Goal: Transaction & Acquisition: Purchase product/service

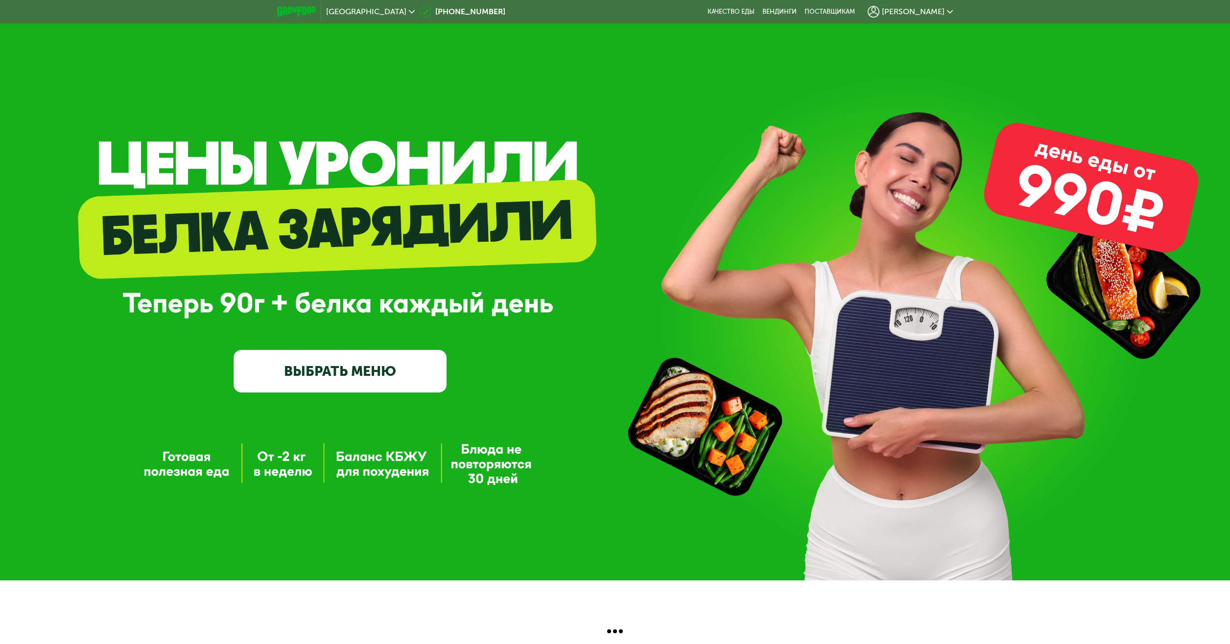
click at [323, 379] on link "ВЫБРАТЬ МЕНЮ" at bounding box center [340, 371] width 212 height 43
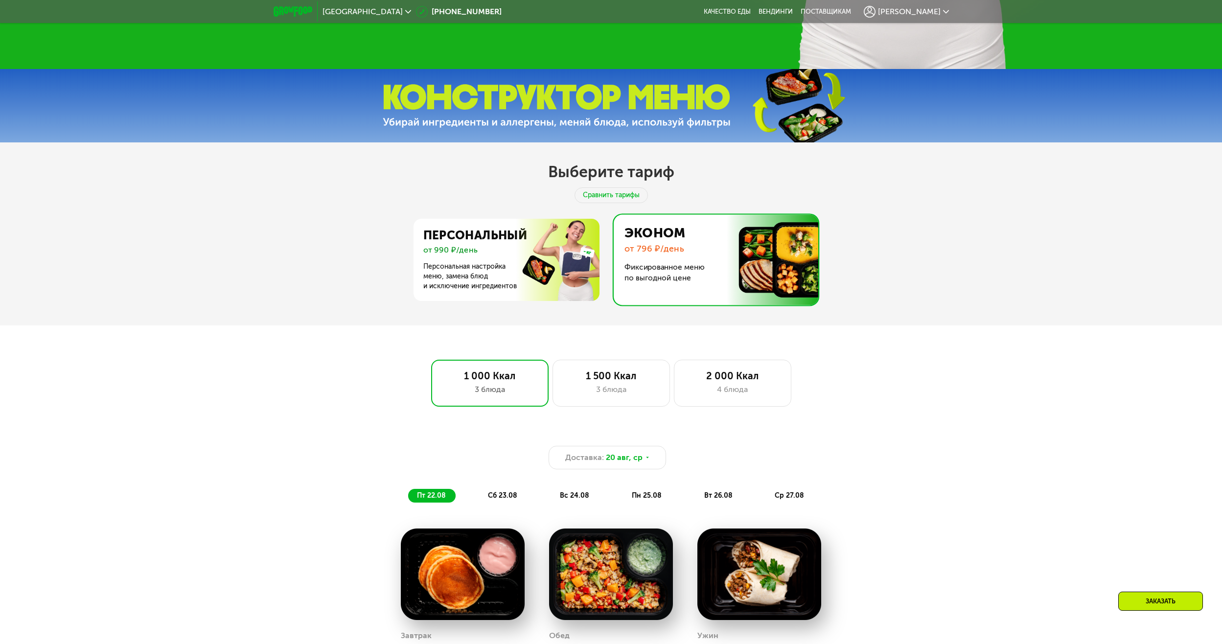
scroll to position [538, 0]
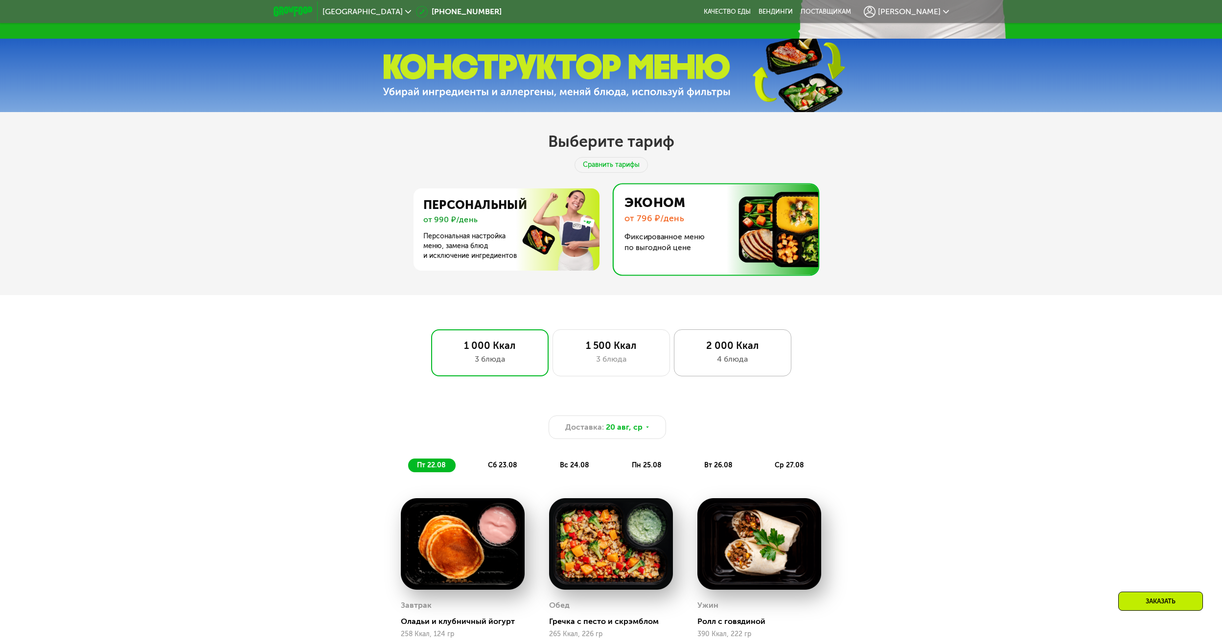
click at [760, 348] on div "2 000 Ккал" at bounding box center [732, 346] width 97 height 12
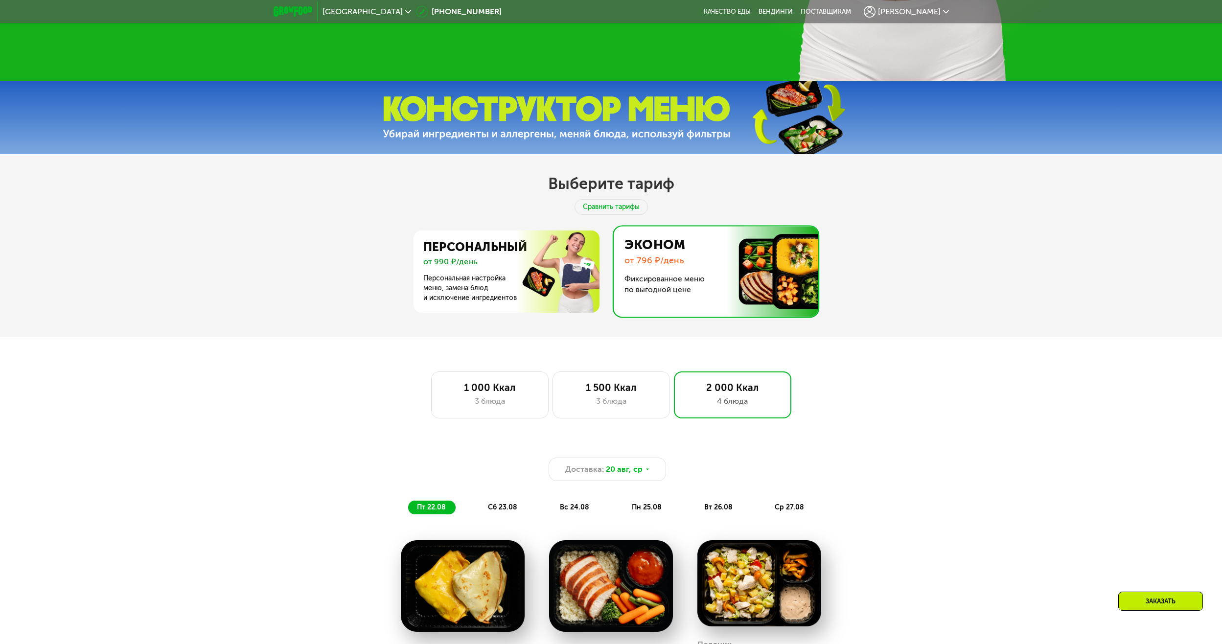
scroll to position [490, 0]
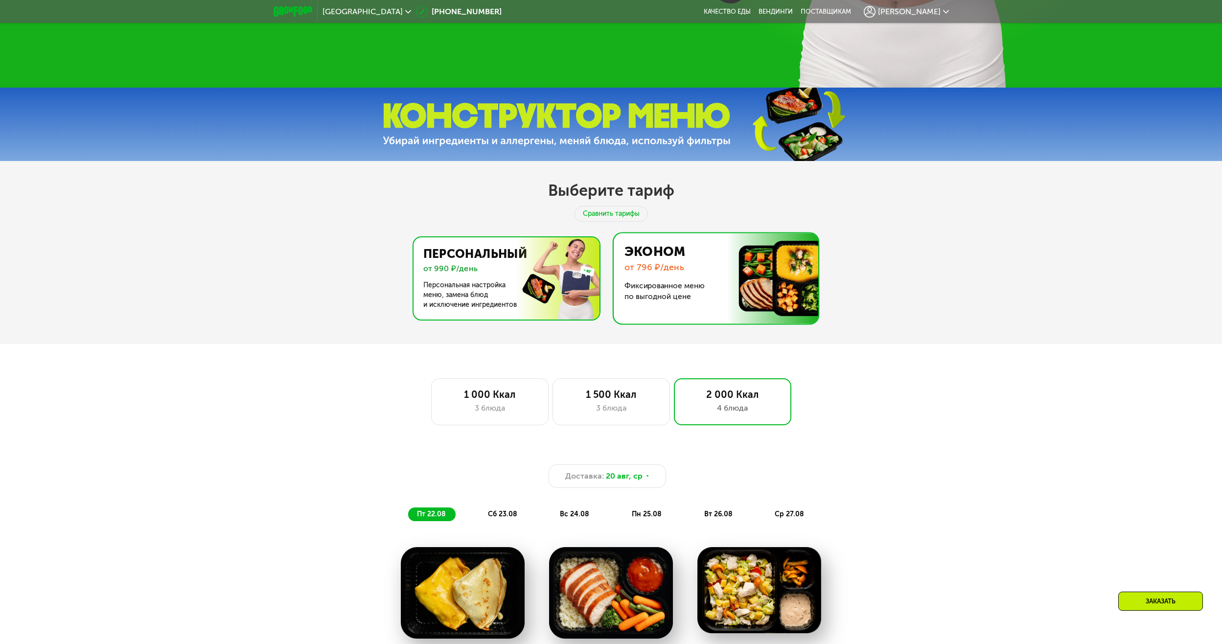
click at [523, 277] on img at bounding box center [504, 278] width 190 height 82
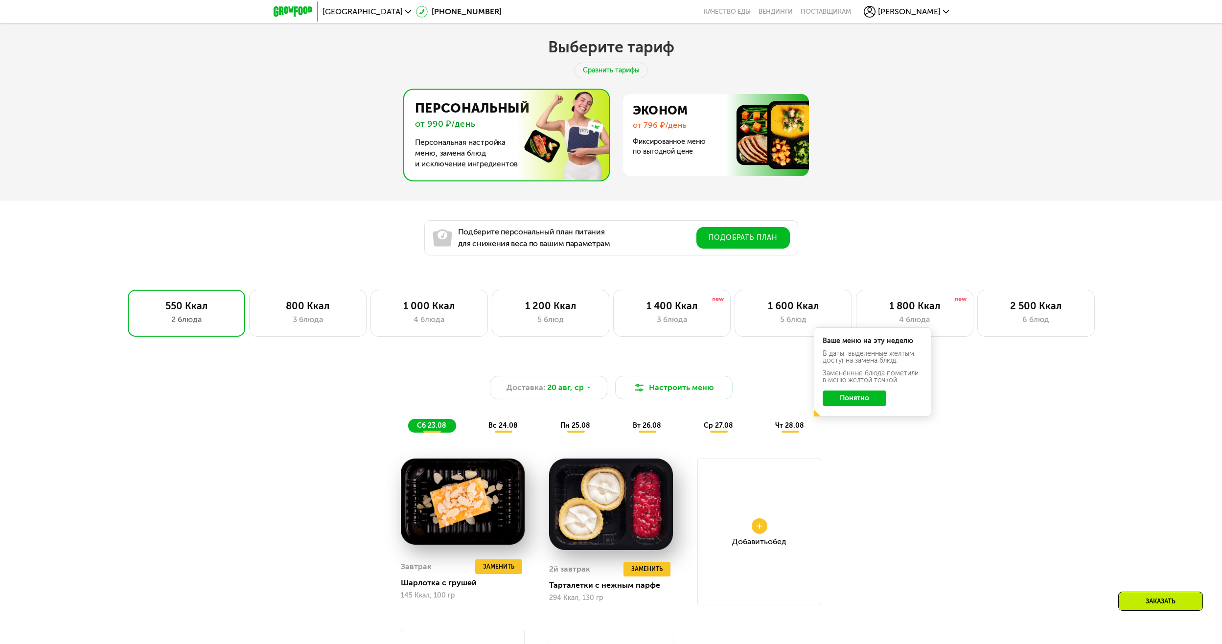
scroll to position [636, 0]
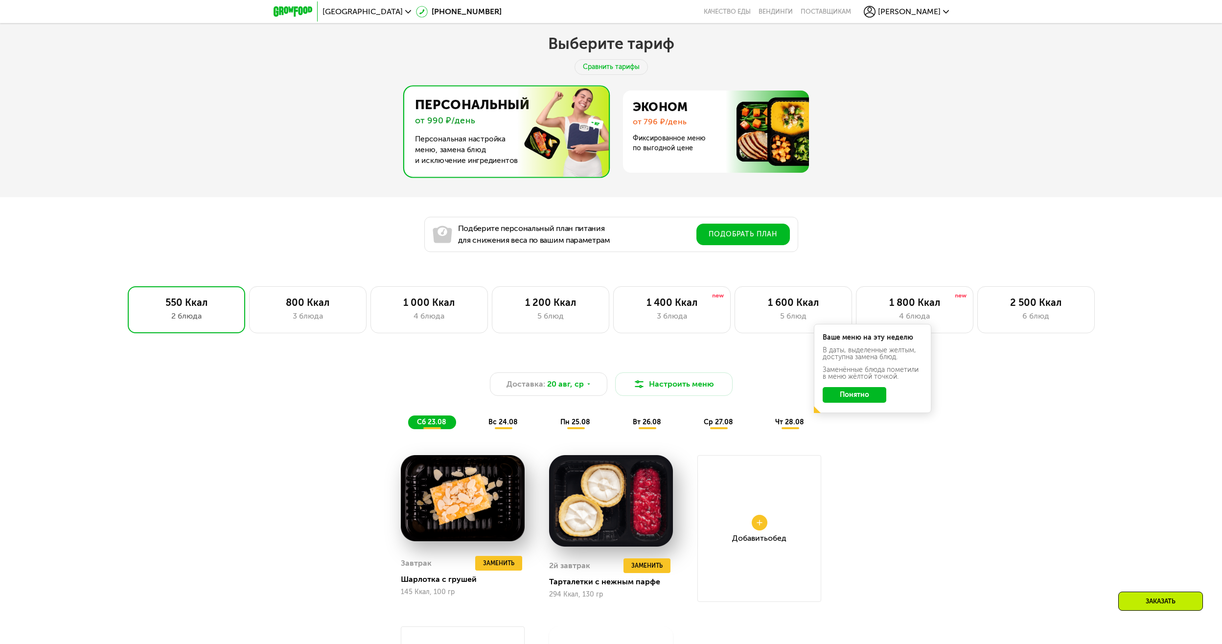
click at [877, 396] on button "Понятно" at bounding box center [855, 395] width 64 height 16
click at [906, 302] on div "1 800 Ккал" at bounding box center [914, 303] width 97 height 12
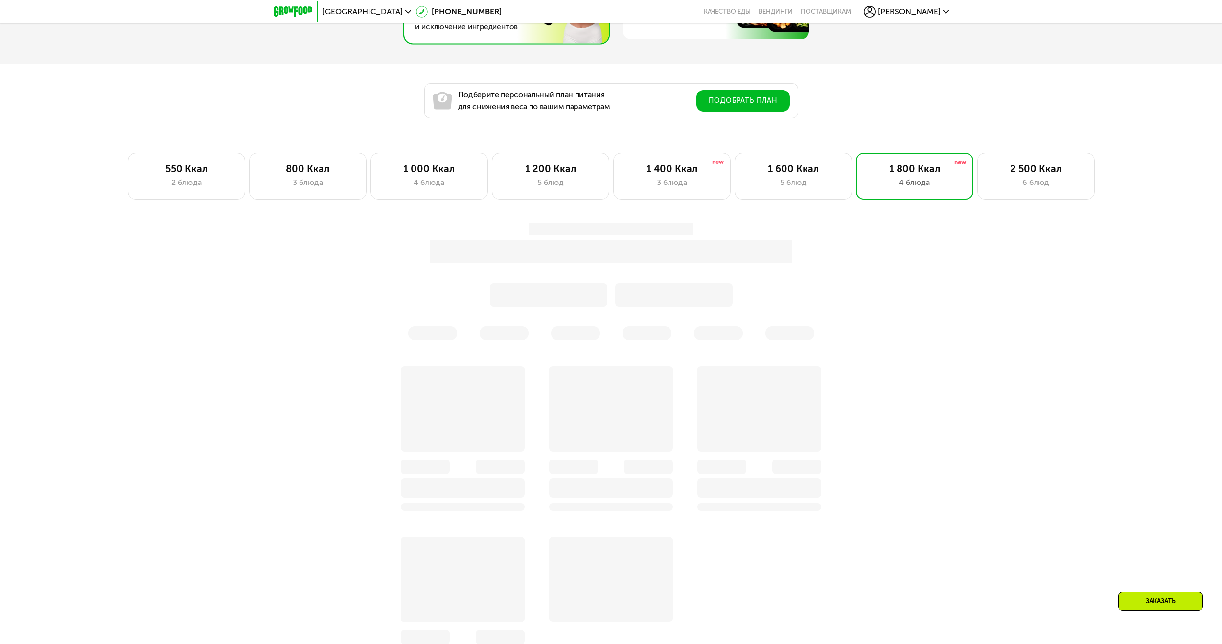
scroll to position [783, 0]
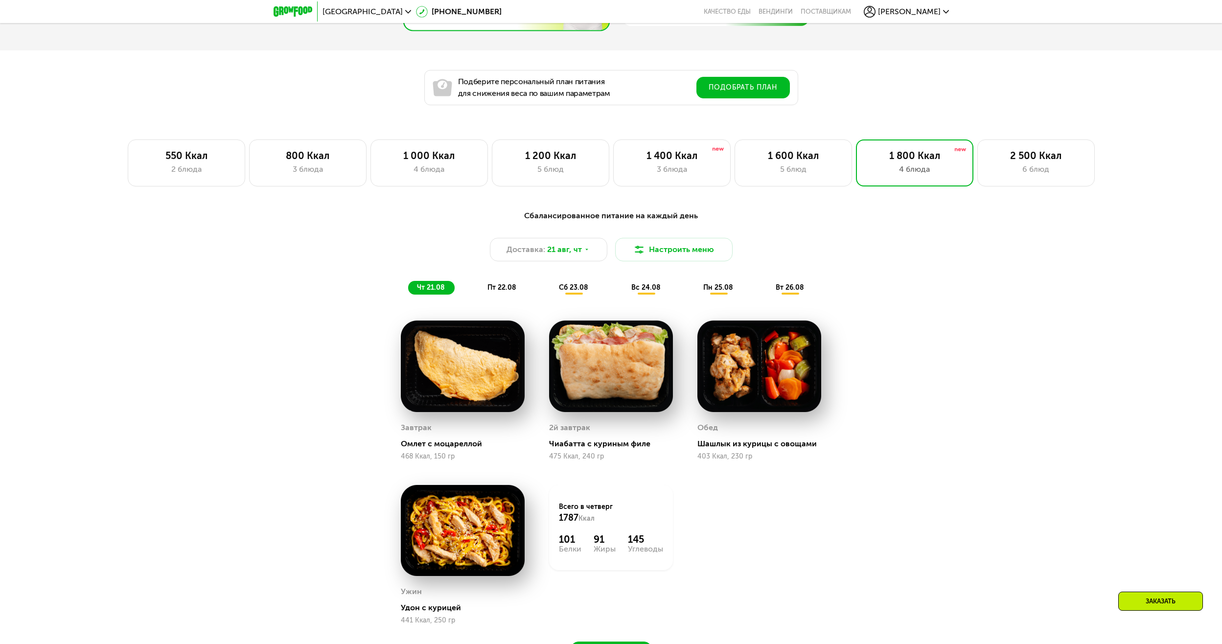
click at [550, 291] on div "пт 22.08" at bounding box center [574, 288] width 48 height 14
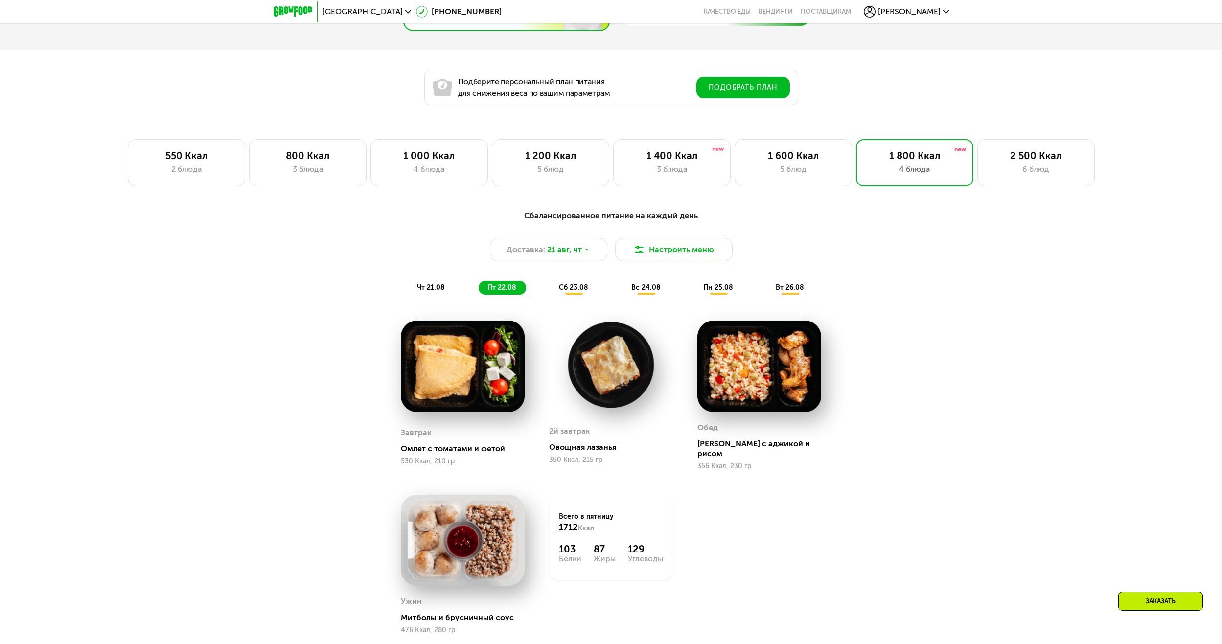
click at [569, 288] on span "сб 23.08" at bounding box center [573, 287] width 29 height 8
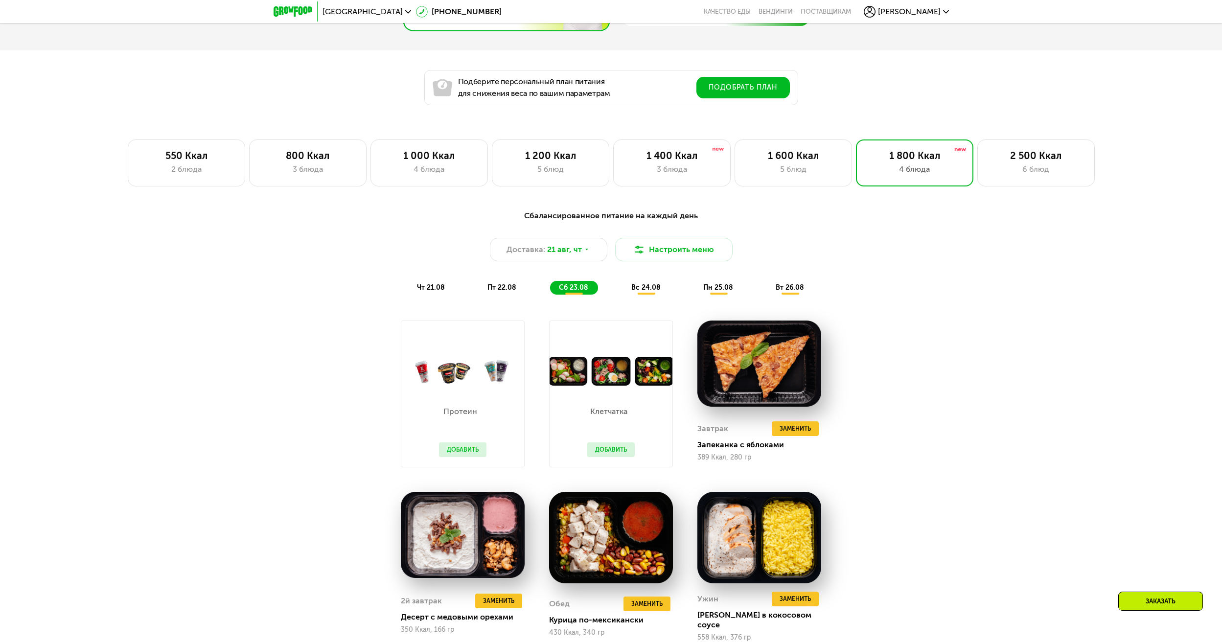
click at [634, 289] on span "вс 24.08" at bounding box center [646, 287] width 29 height 8
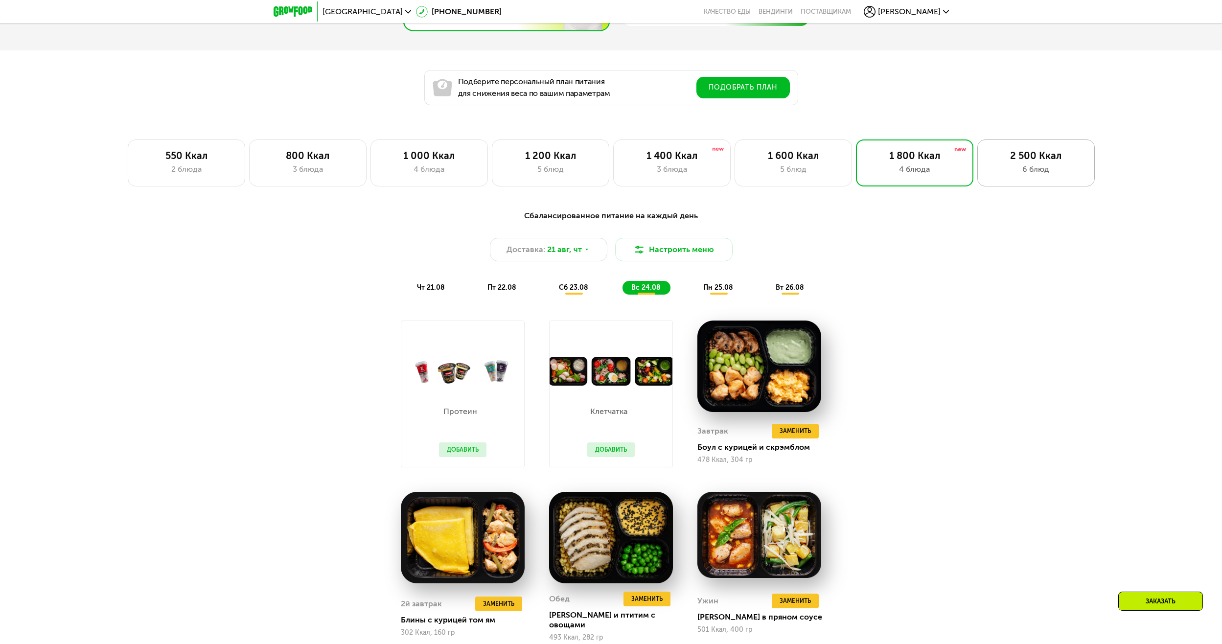
click at [1009, 162] on div "2 500 Ккал" at bounding box center [1036, 156] width 97 height 12
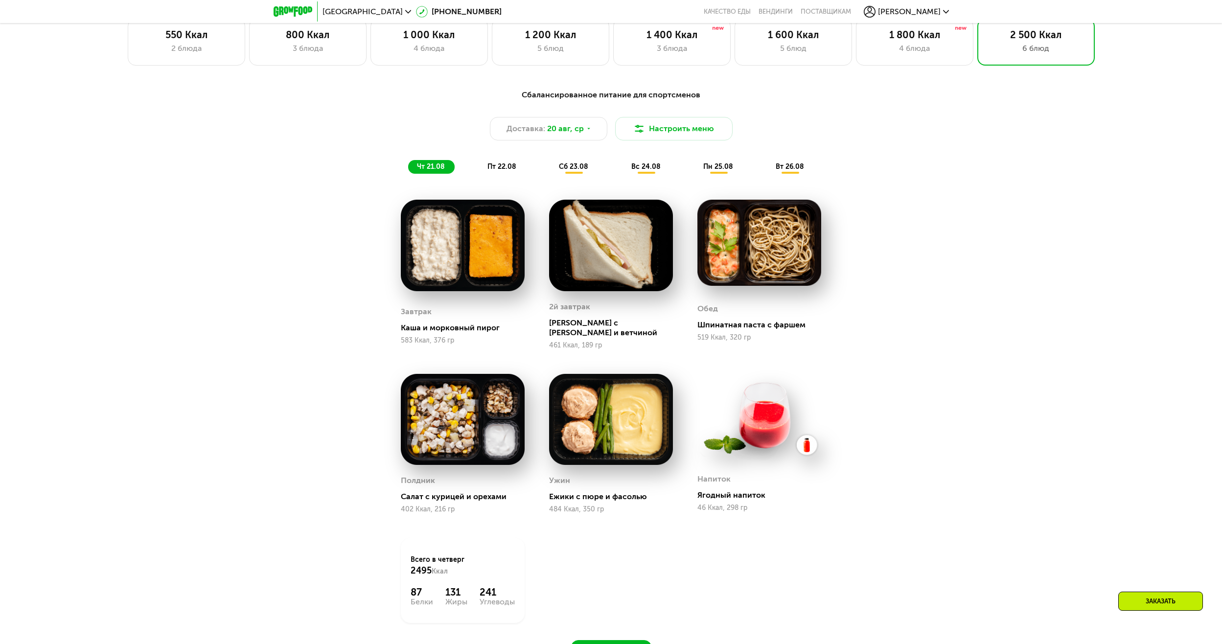
scroll to position [979, 0]
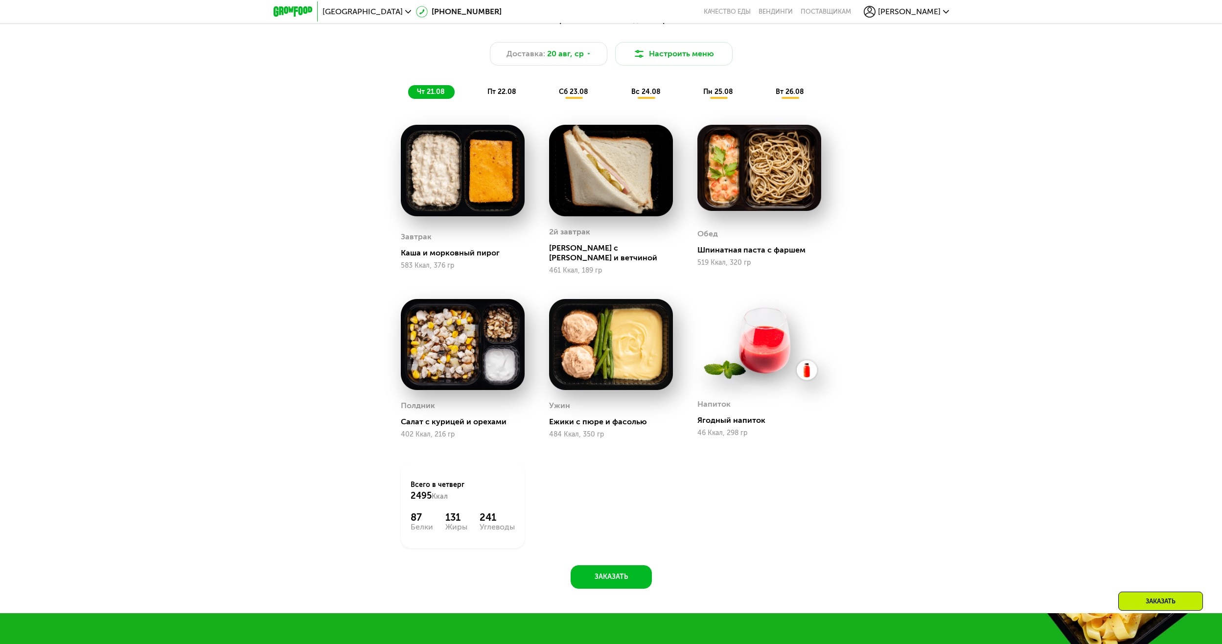
click at [497, 95] on span "пт 22.08" at bounding box center [502, 92] width 29 height 8
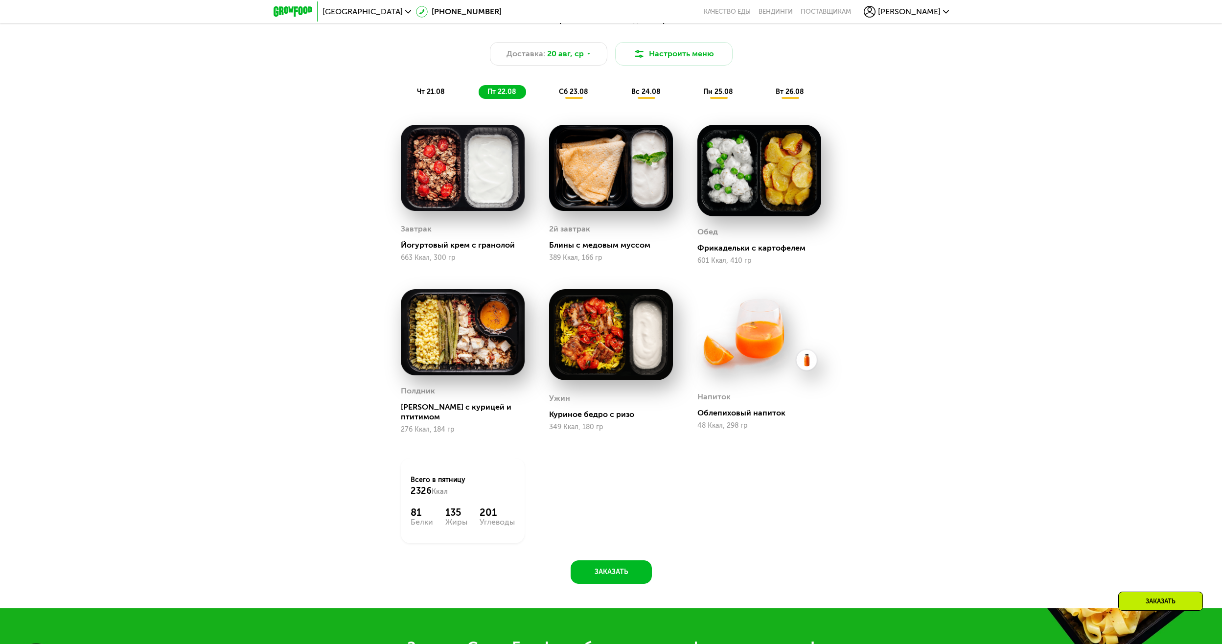
click at [561, 96] on span "сб 23.08" at bounding box center [573, 92] width 29 height 8
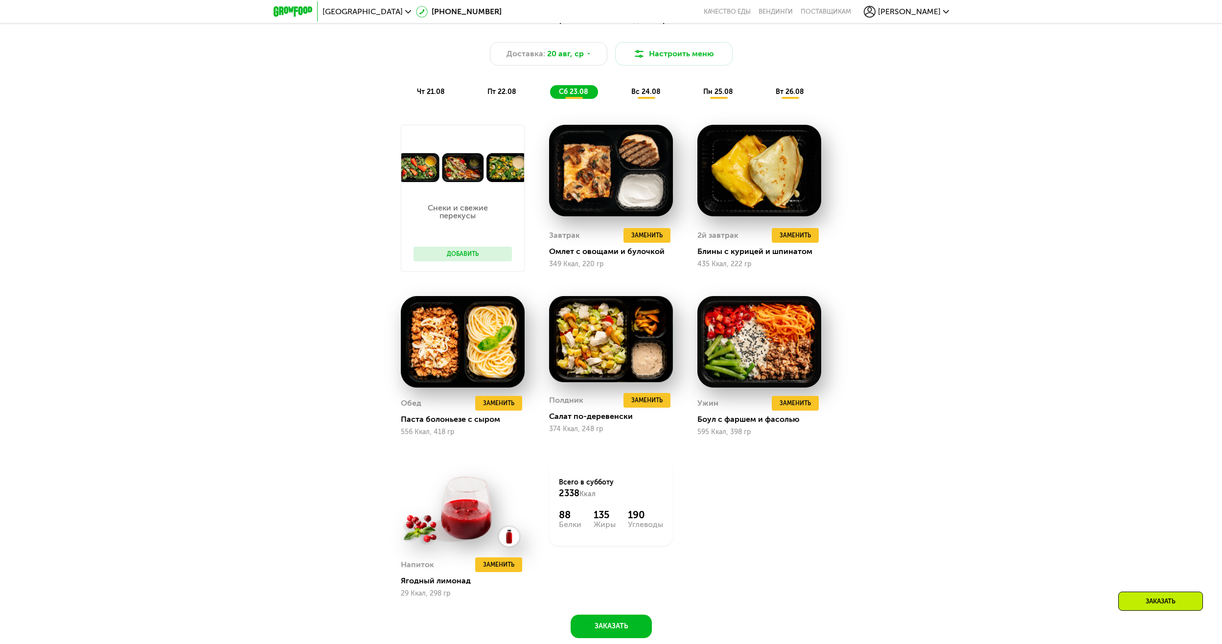
click at [695, 99] on div "вс 24.08" at bounding box center [719, 92] width 48 height 14
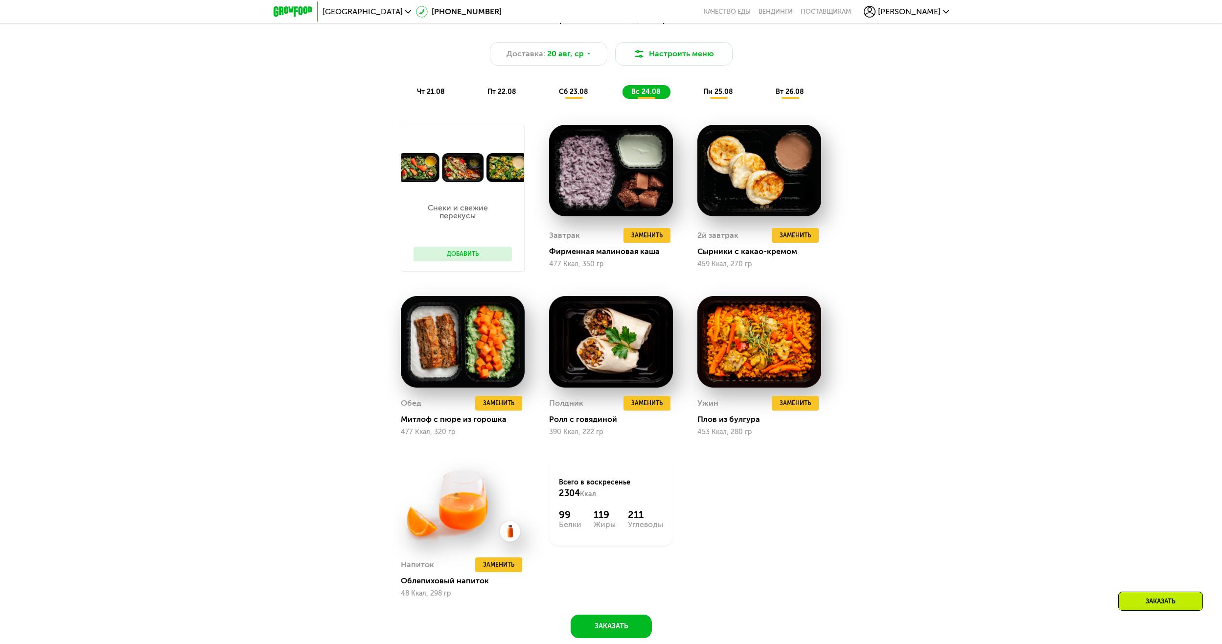
click at [714, 96] on span "пн 25.08" at bounding box center [718, 92] width 30 height 8
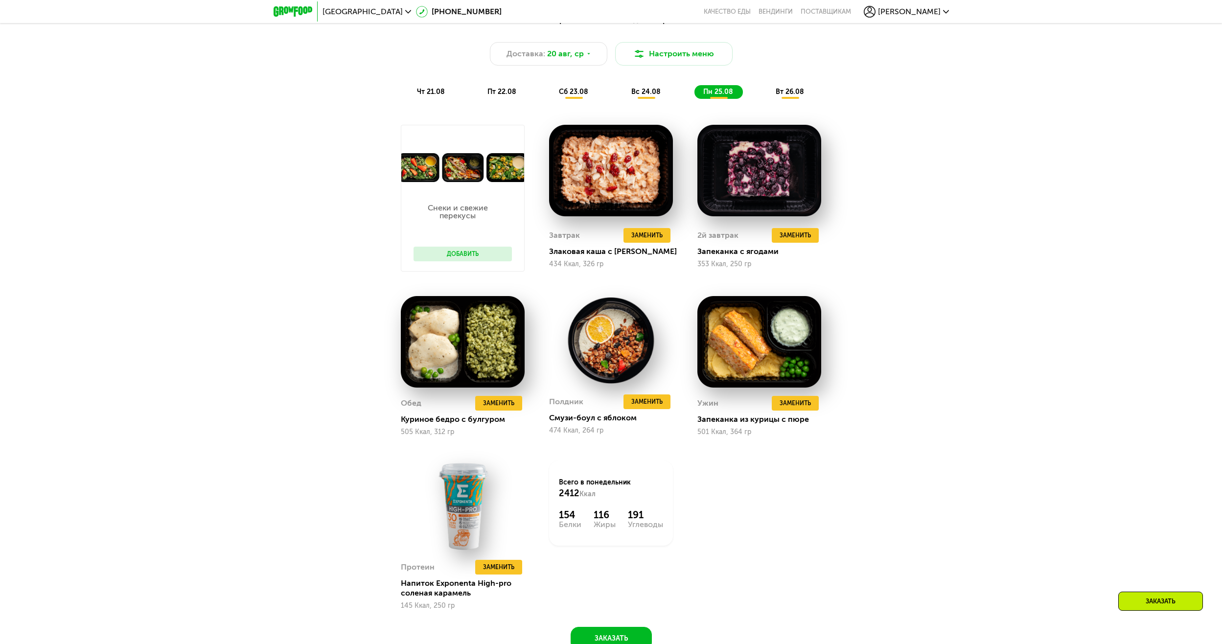
click at [795, 94] on span "вт 26.08" at bounding box center [790, 92] width 28 height 8
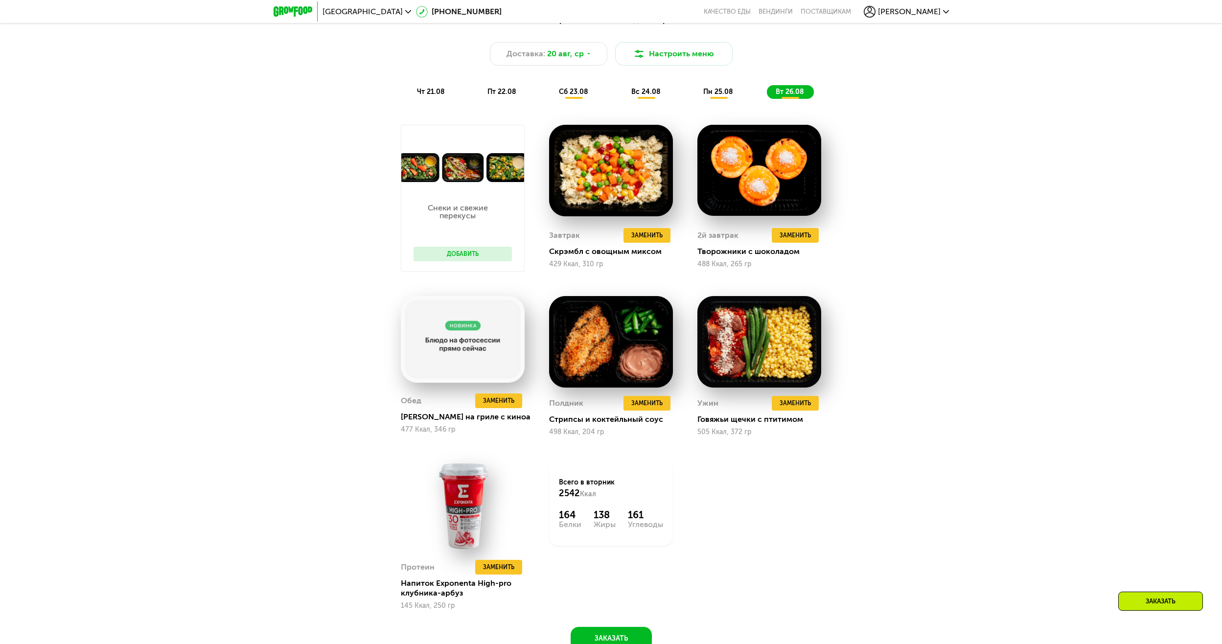
click at [722, 94] on span "пн 25.08" at bounding box center [718, 92] width 30 height 8
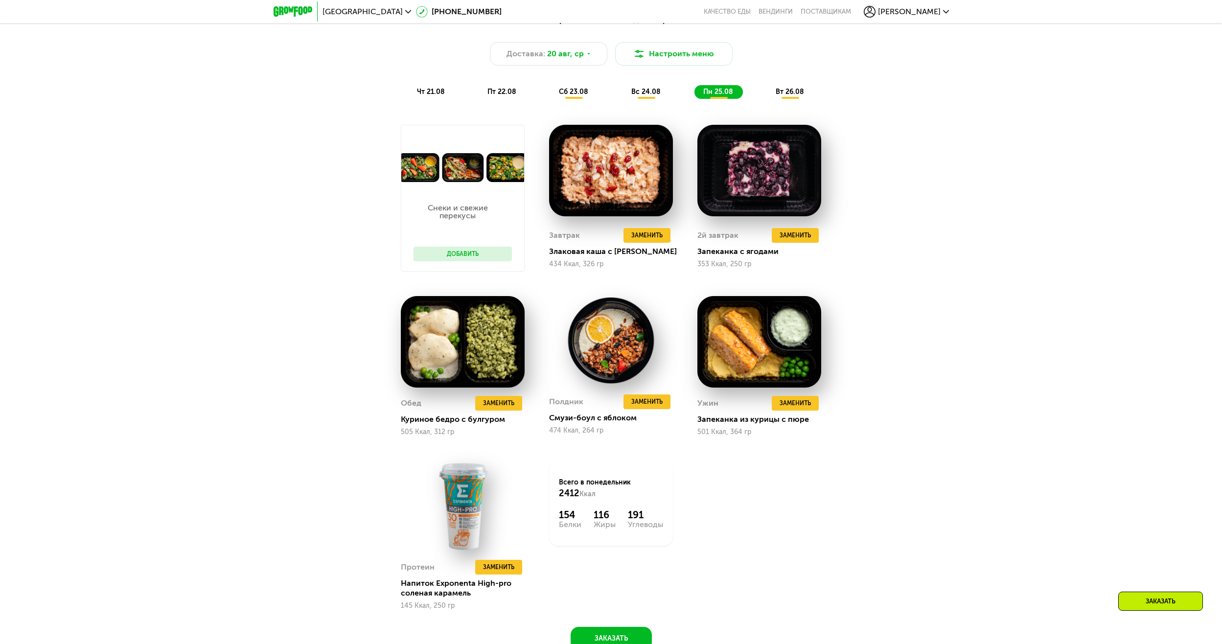
click at [657, 96] on span "вс 24.08" at bounding box center [646, 92] width 29 height 8
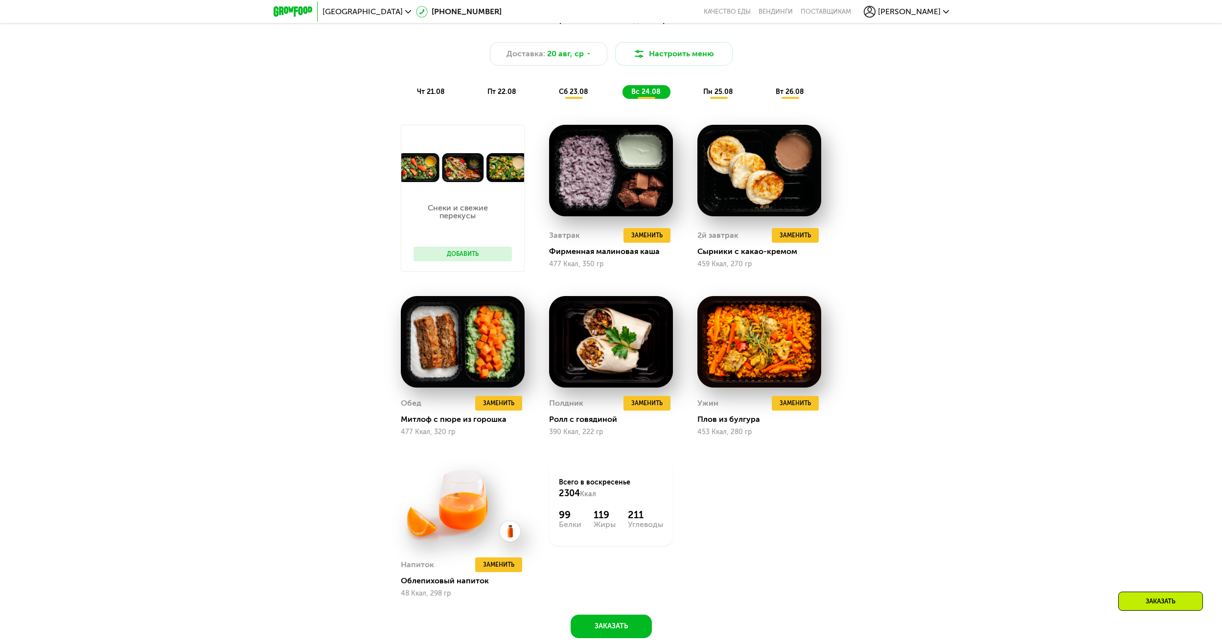
click at [588, 96] on span "сб 23.08" at bounding box center [573, 92] width 29 height 8
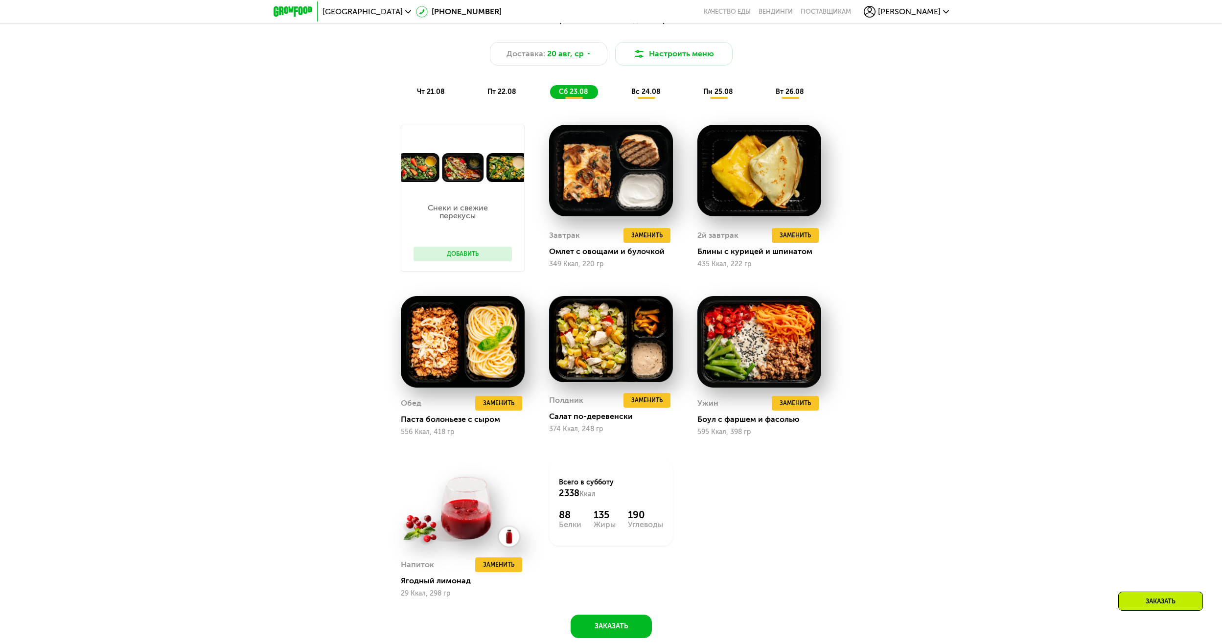
click at [500, 96] on span "пт 22.08" at bounding box center [502, 92] width 29 height 8
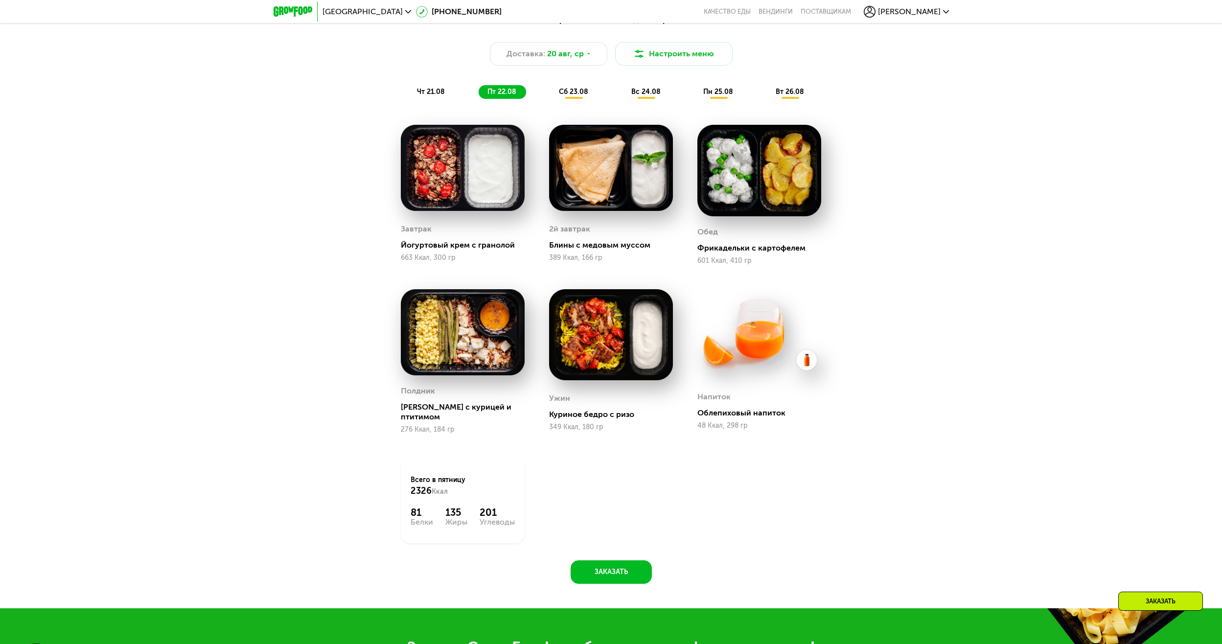
click at [479, 99] on div "чт 21.08" at bounding box center [502, 92] width 47 height 14
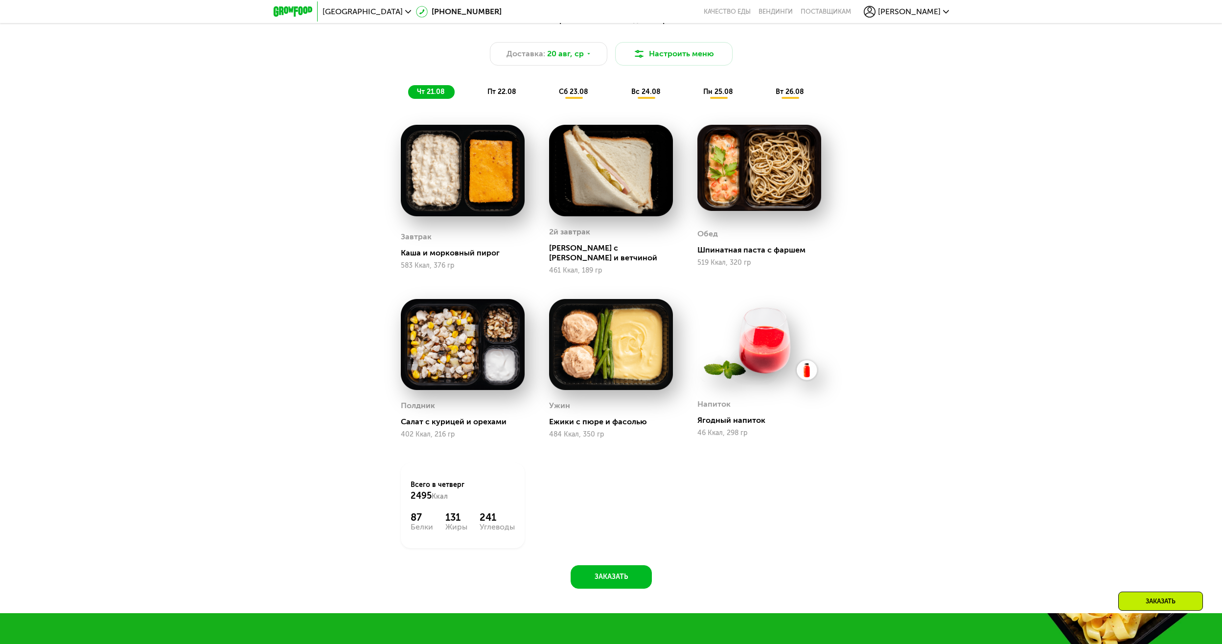
click at [550, 95] on div "пт 22.08" at bounding box center [574, 92] width 48 height 14
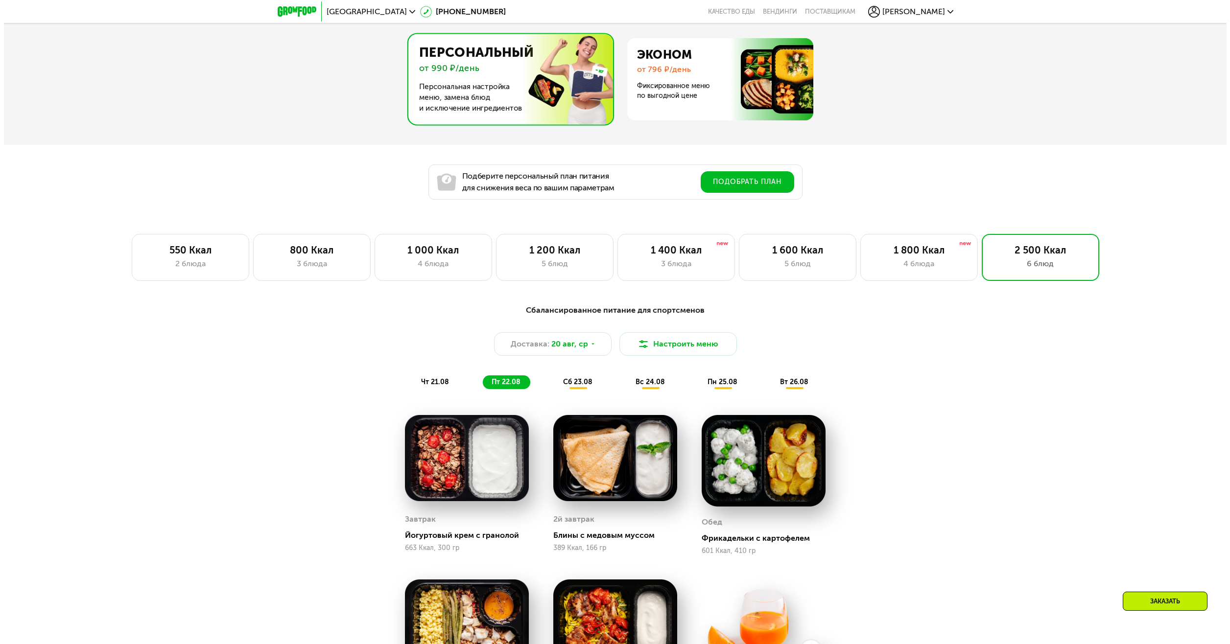
scroll to position [685, 0]
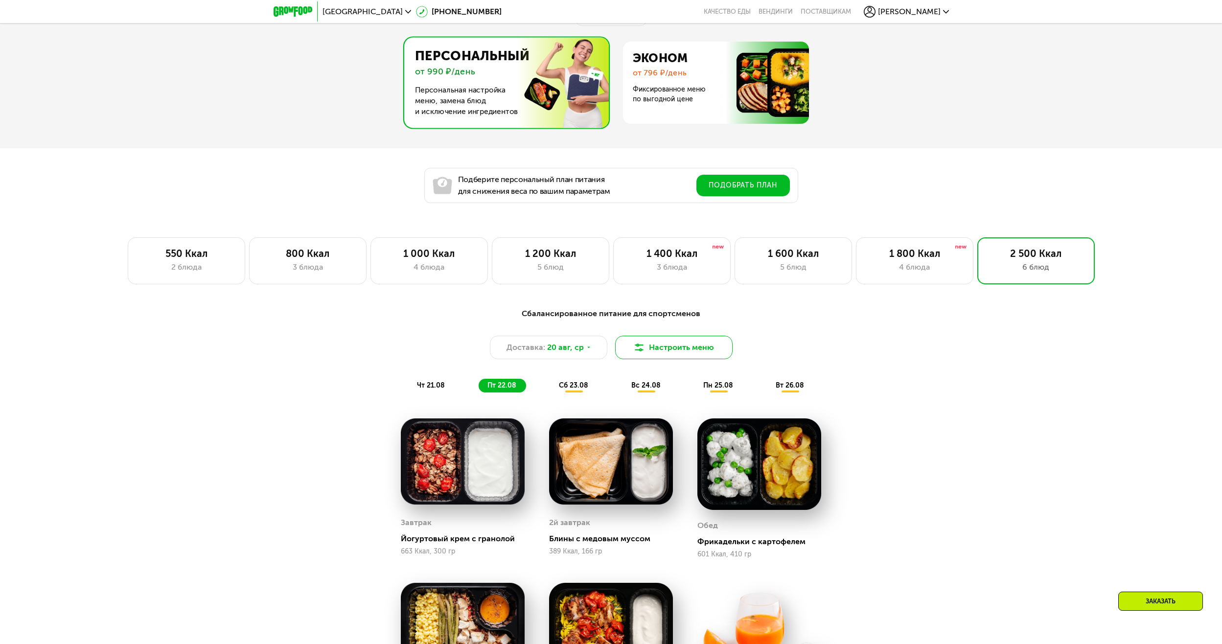
click at [697, 351] on button "Настроить меню" at bounding box center [673, 347] width 117 height 23
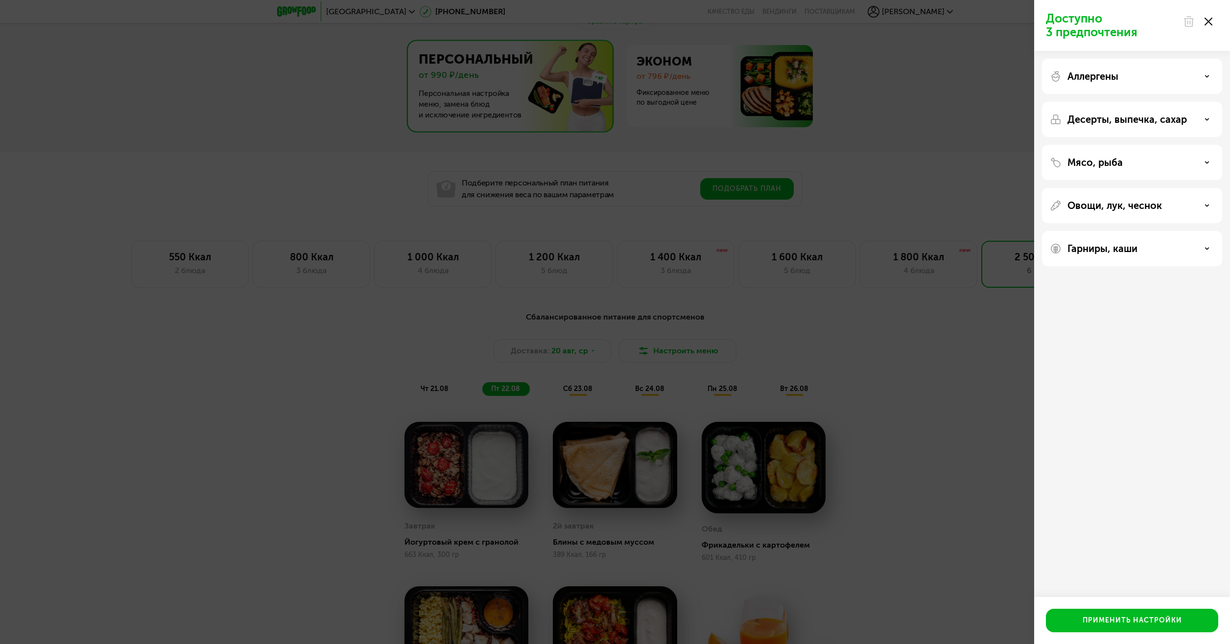
click at [1099, 79] on p "Аллергены" at bounding box center [1092, 76] width 51 height 12
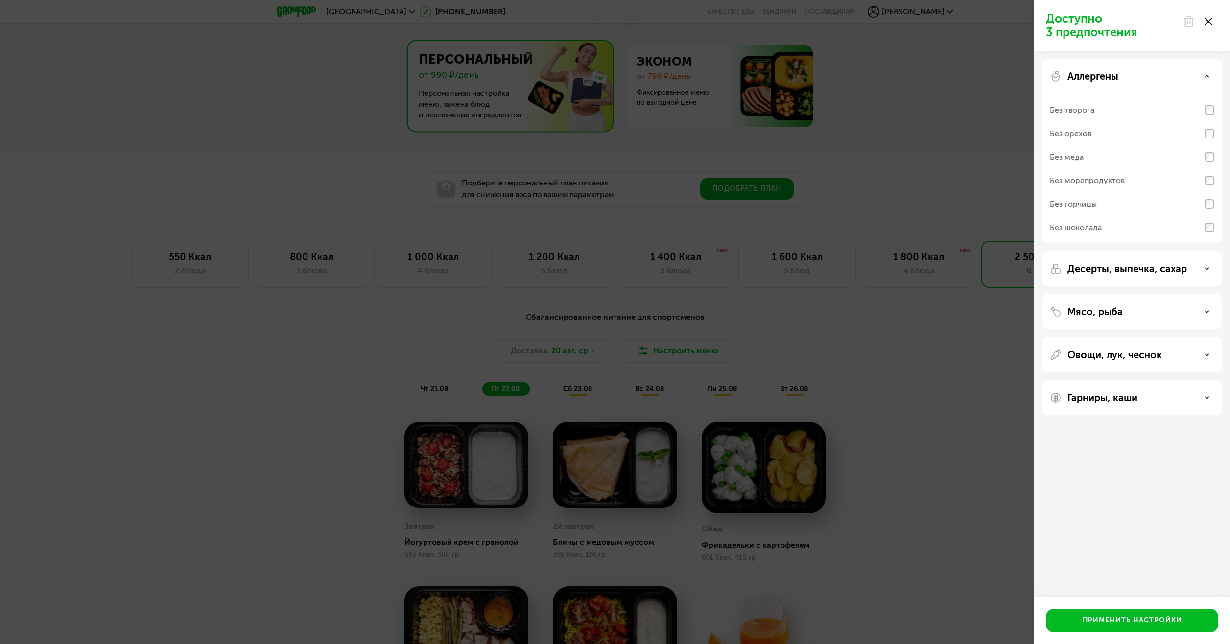
click at [1130, 272] on p "Десерты, выпечка, сахар" at bounding box center [1126, 269] width 119 height 12
click at [1118, 408] on p "Мясо, рыба" at bounding box center [1094, 414] width 55 height 12
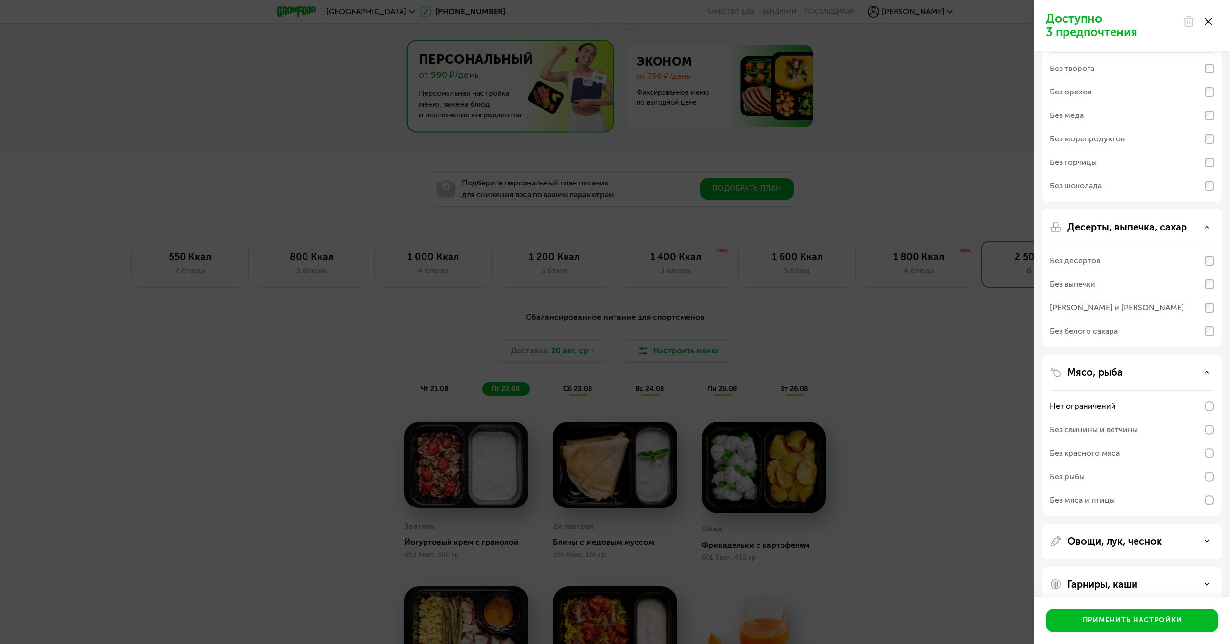
scroll to position [56, 0]
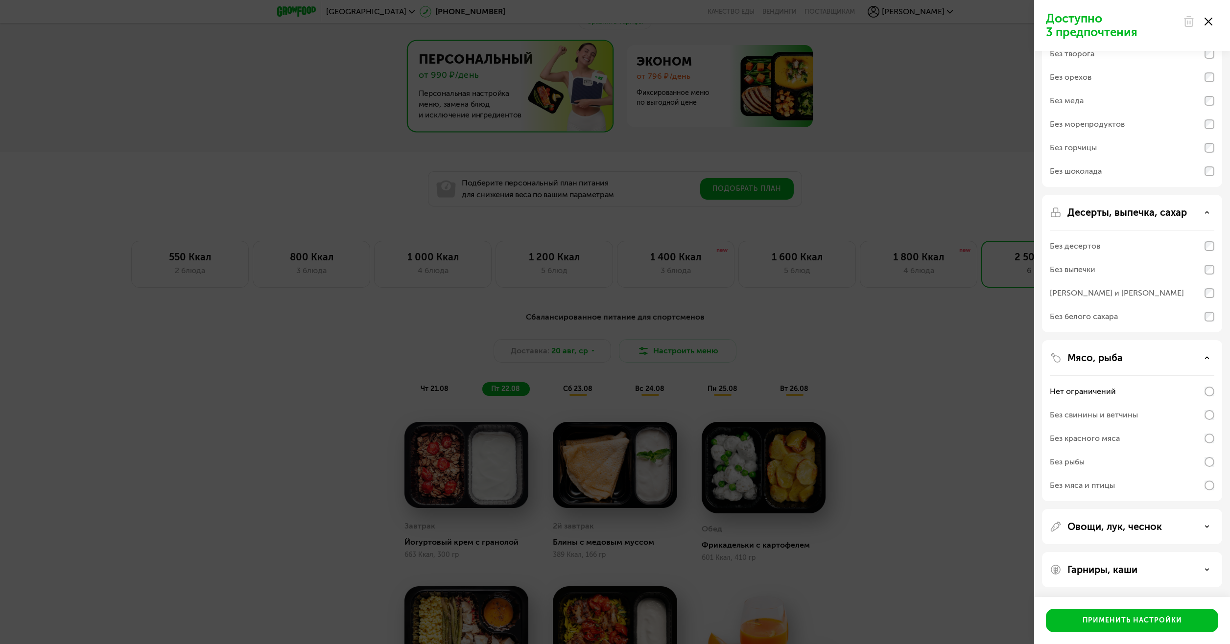
click at [1124, 552] on div "Овощи, лук, чеснок" at bounding box center [1132, 569] width 180 height 35
click at [1126, 525] on p "Овощи, лук, чеснок" at bounding box center [1114, 527] width 94 height 12
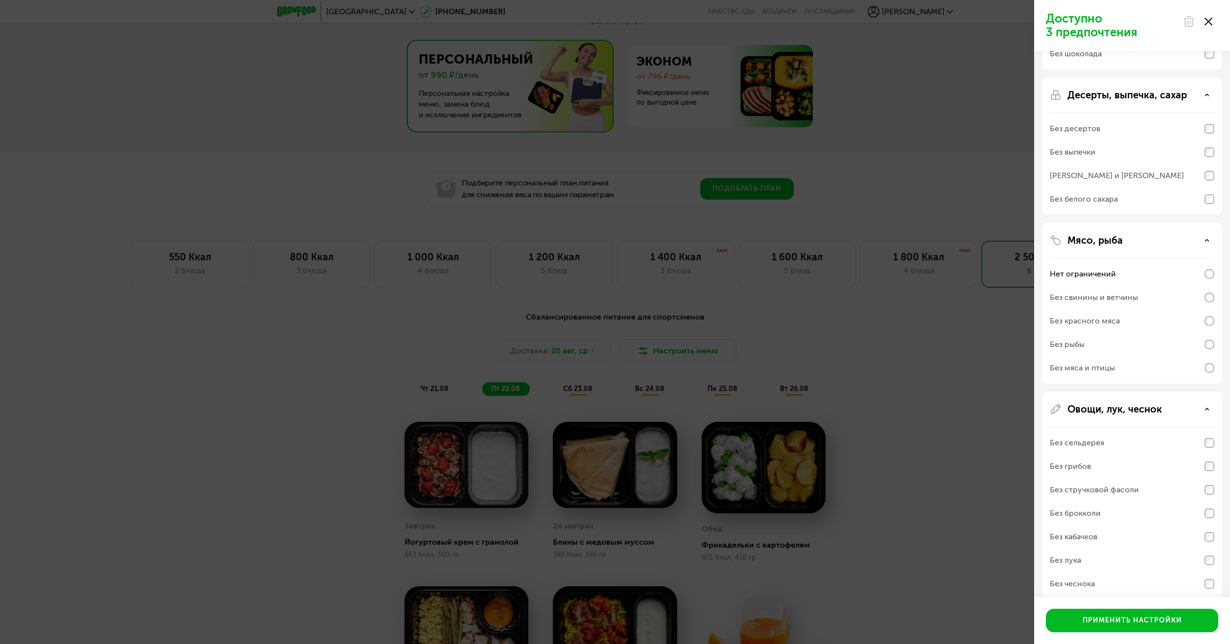
scroll to position [229, 0]
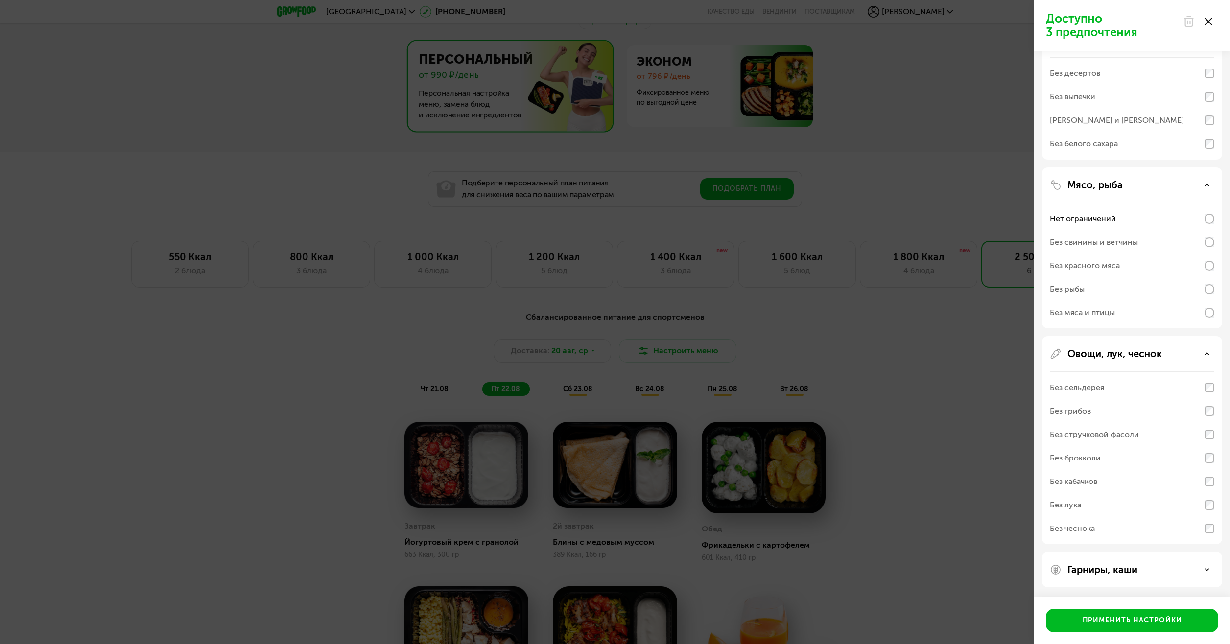
click at [1141, 567] on div "Гарниры, каши" at bounding box center [1132, 570] width 164 height 12
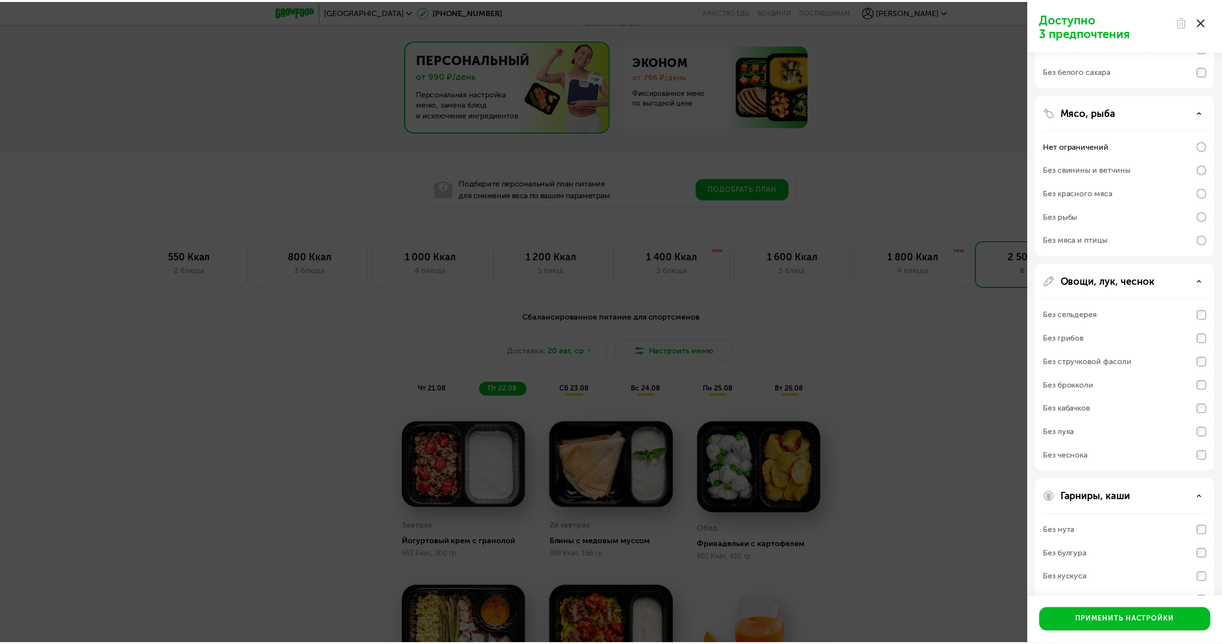
scroll to position [355, 0]
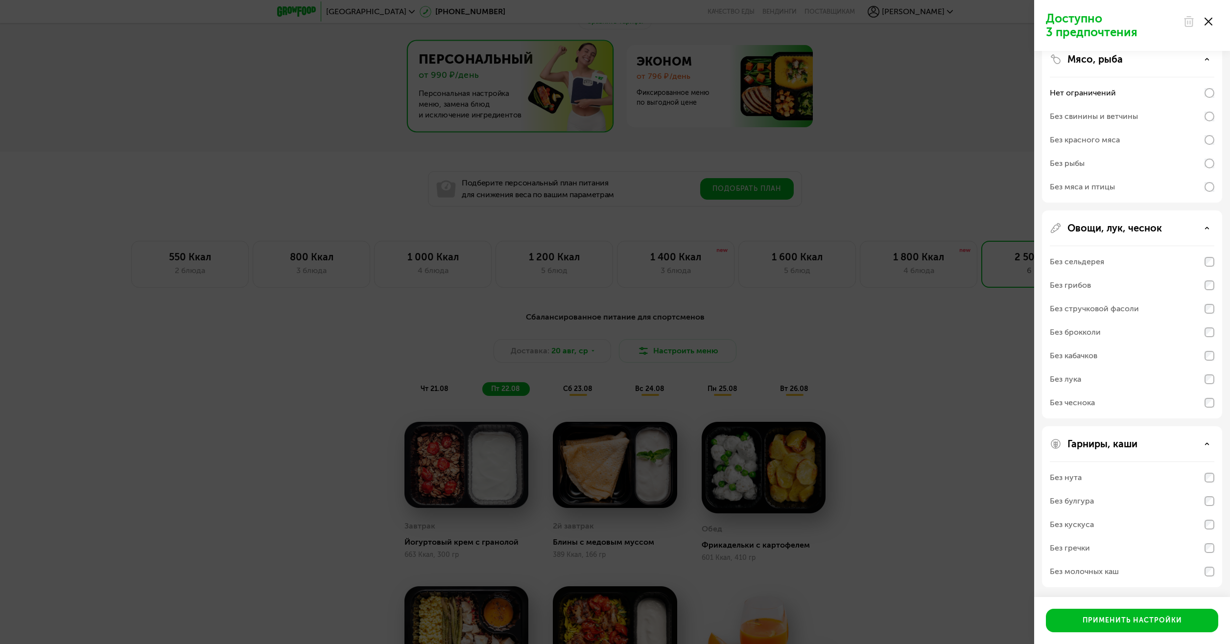
click at [956, 470] on div "Доступно 3 предпочтения Аллергены Без творога Без орехов Без меда Без морепроду…" at bounding box center [615, 322] width 1230 height 644
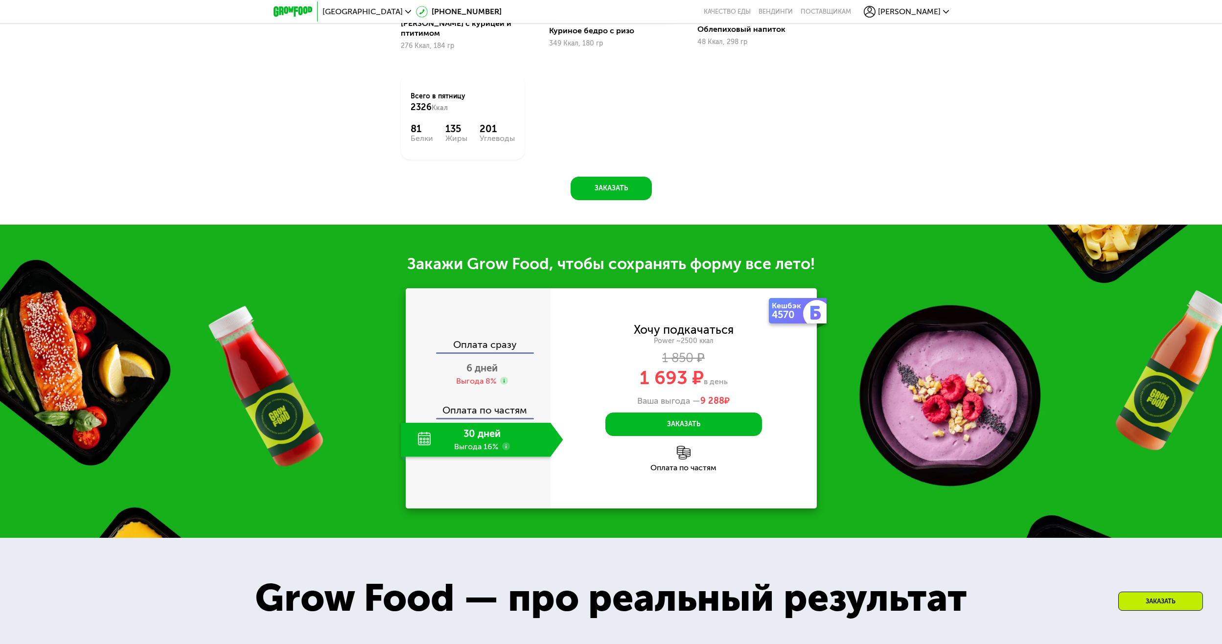
scroll to position [1420, 0]
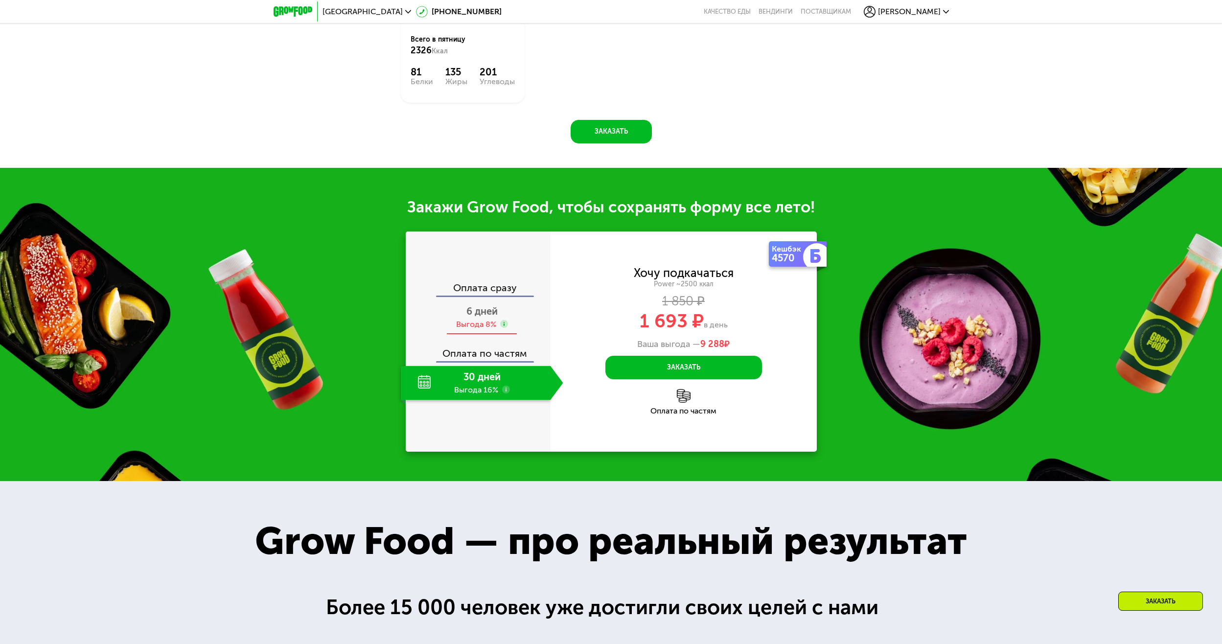
click at [486, 310] on span "6 дней" at bounding box center [482, 311] width 31 height 12
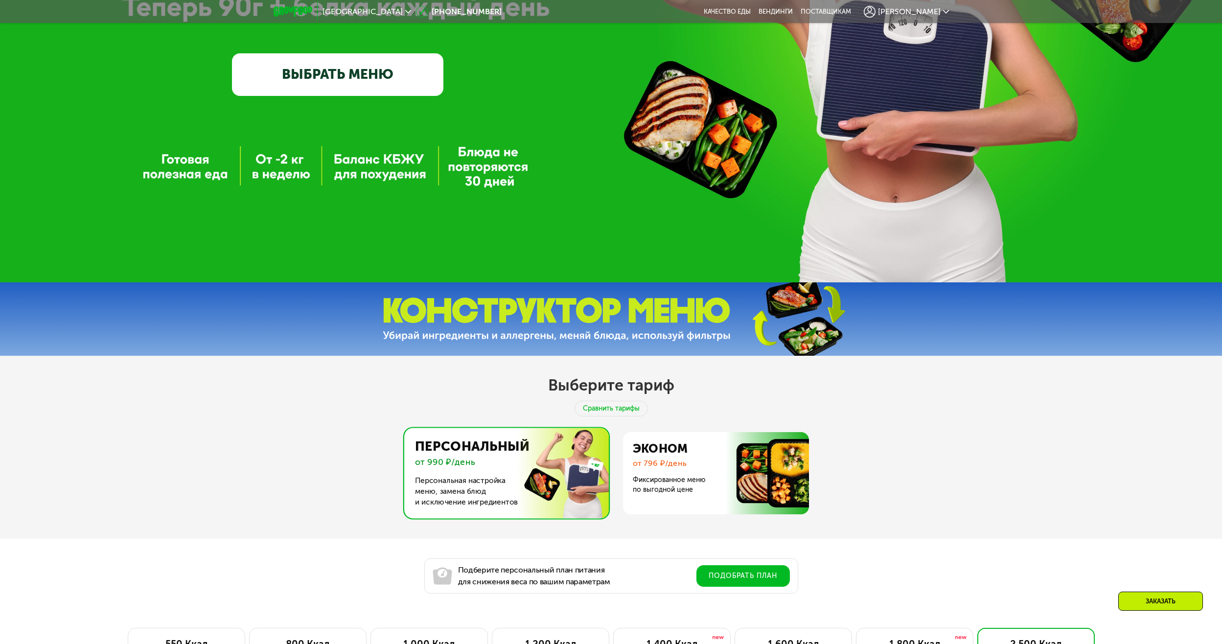
scroll to position [294, 0]
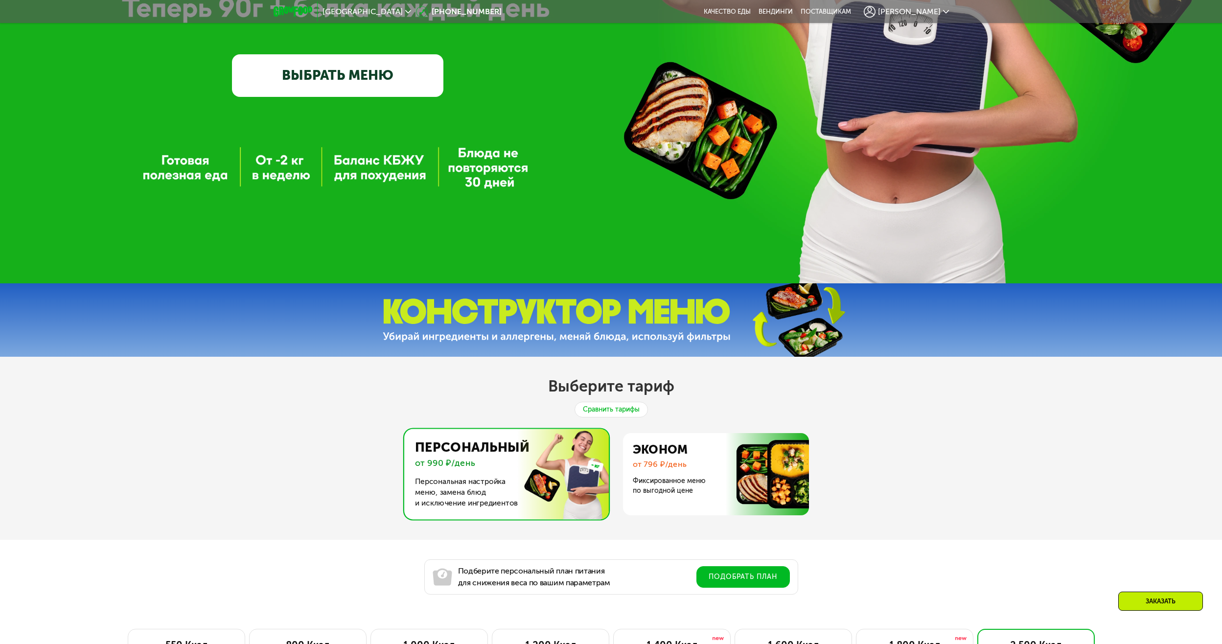
click at [610, 411] on div "Сравнить тарифы" at bounding box center [611, 410] width 73 height 16
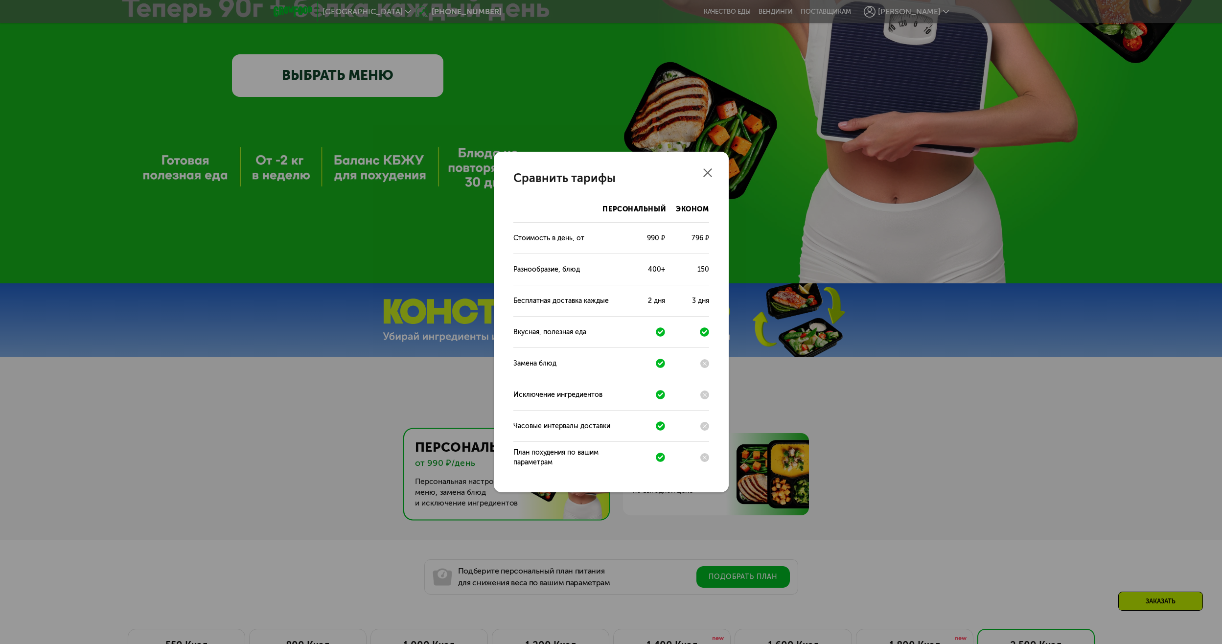
click at [703, 176] on use at bounding box center [707, 172] width 9 height 9
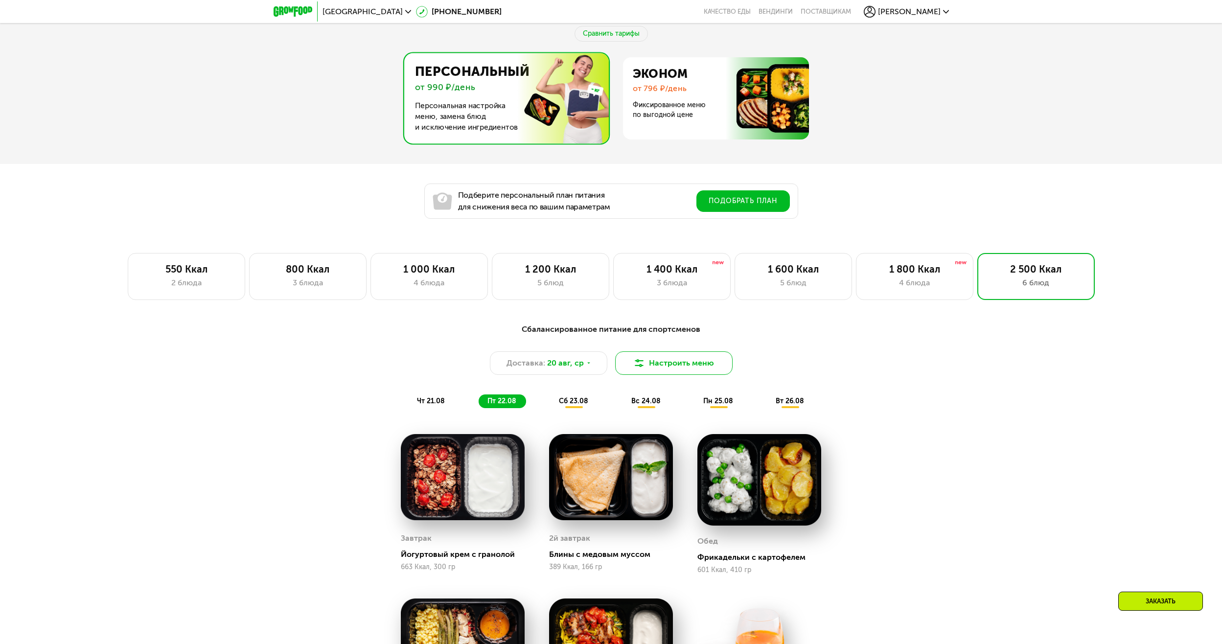
scroll to position [636, 0]
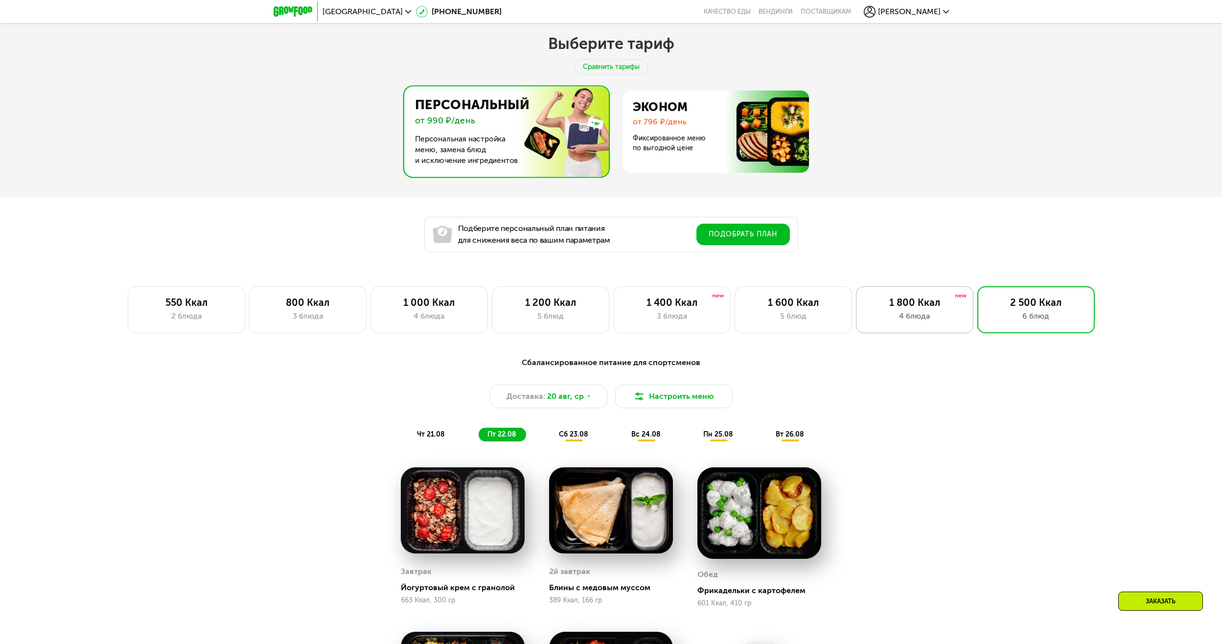
click at [978, 312] on div "1 800 Ккал 4 блюда" at bounding box center [1036, 309] width 117 height 47
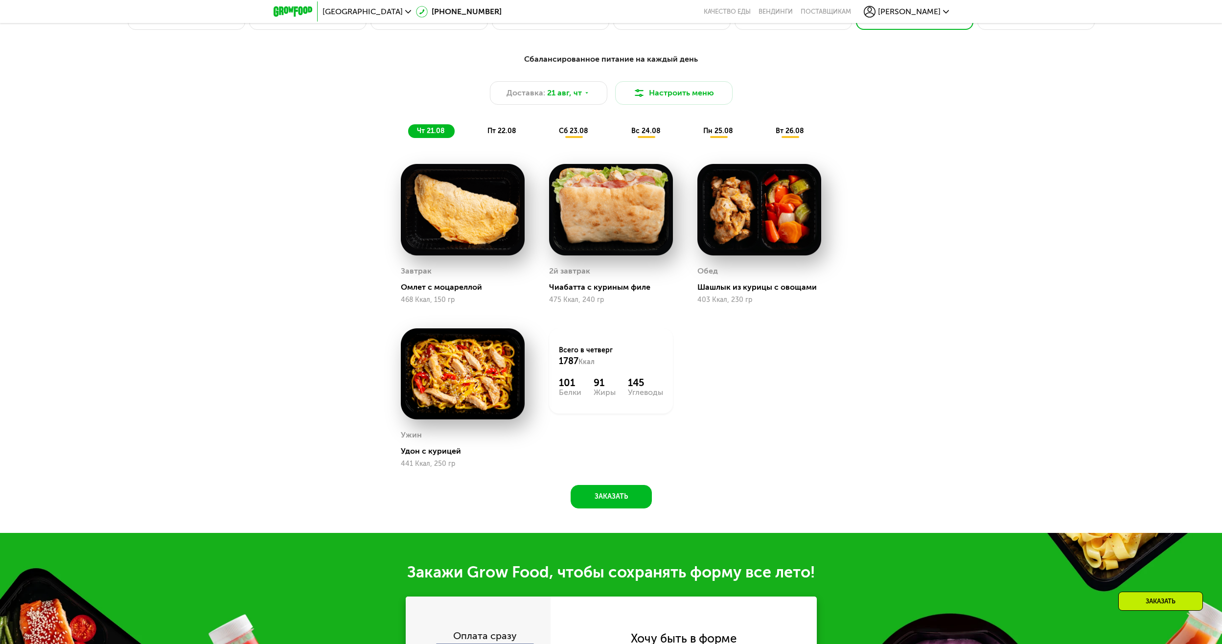
scroll to position [832, 0]
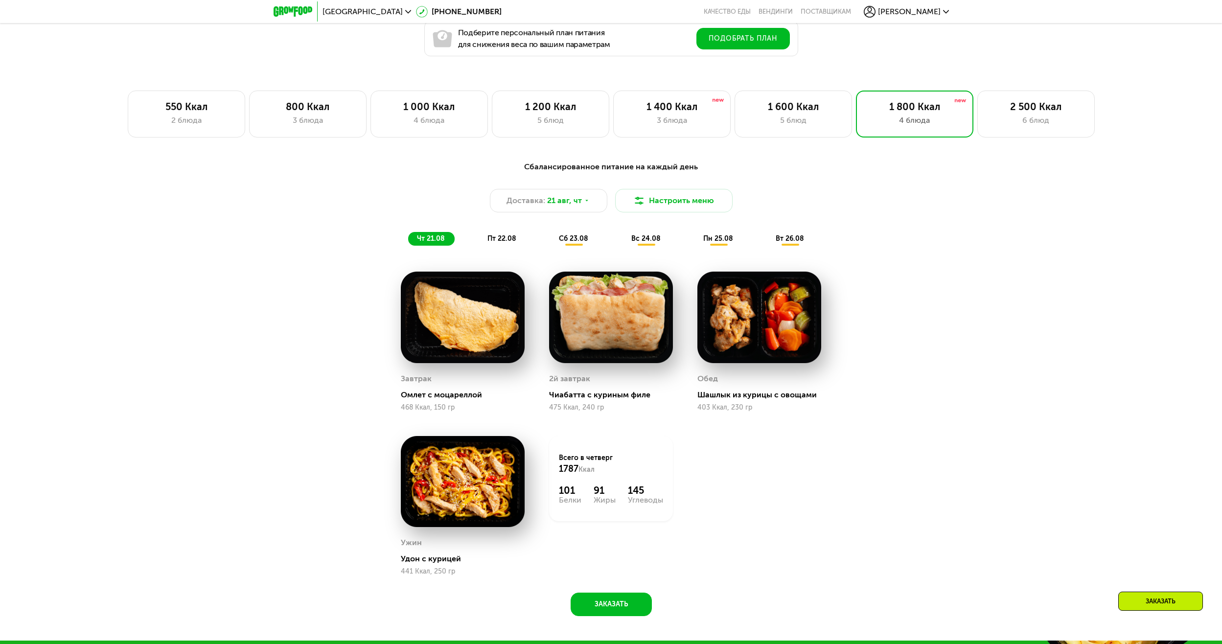
click at [508, 243] on span "пт 22.08" at bounding box center [502, 238] width 29 height 8
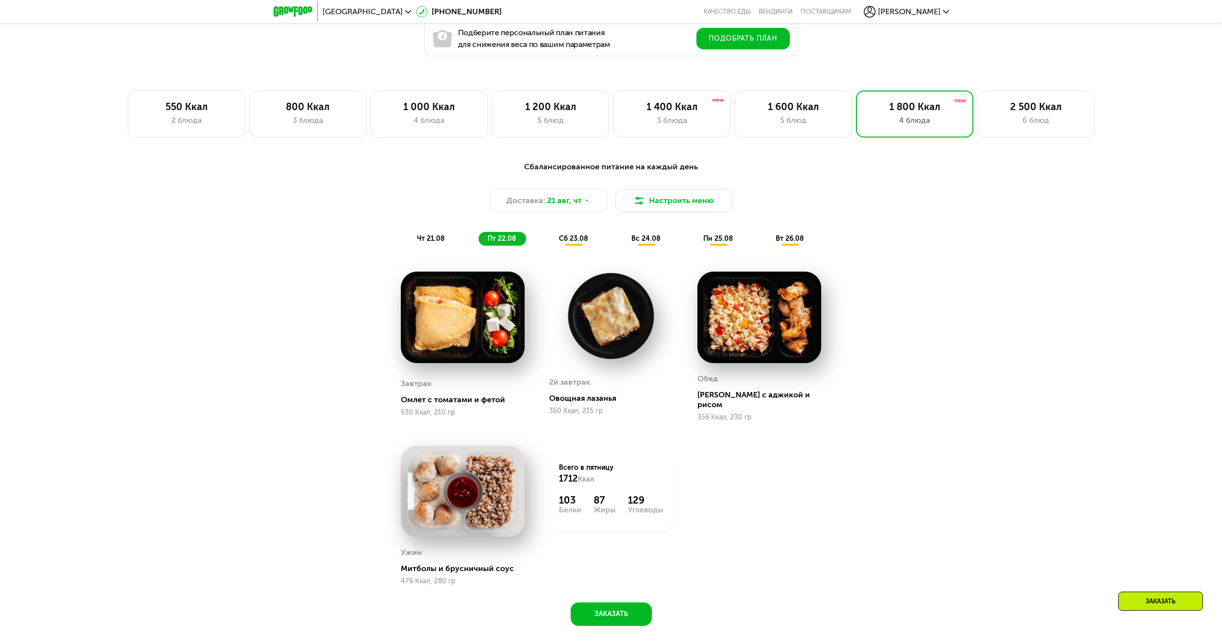
click at [623, 243] on div "сб 23.08" at bounding box center [647, 239] width 48 height 14
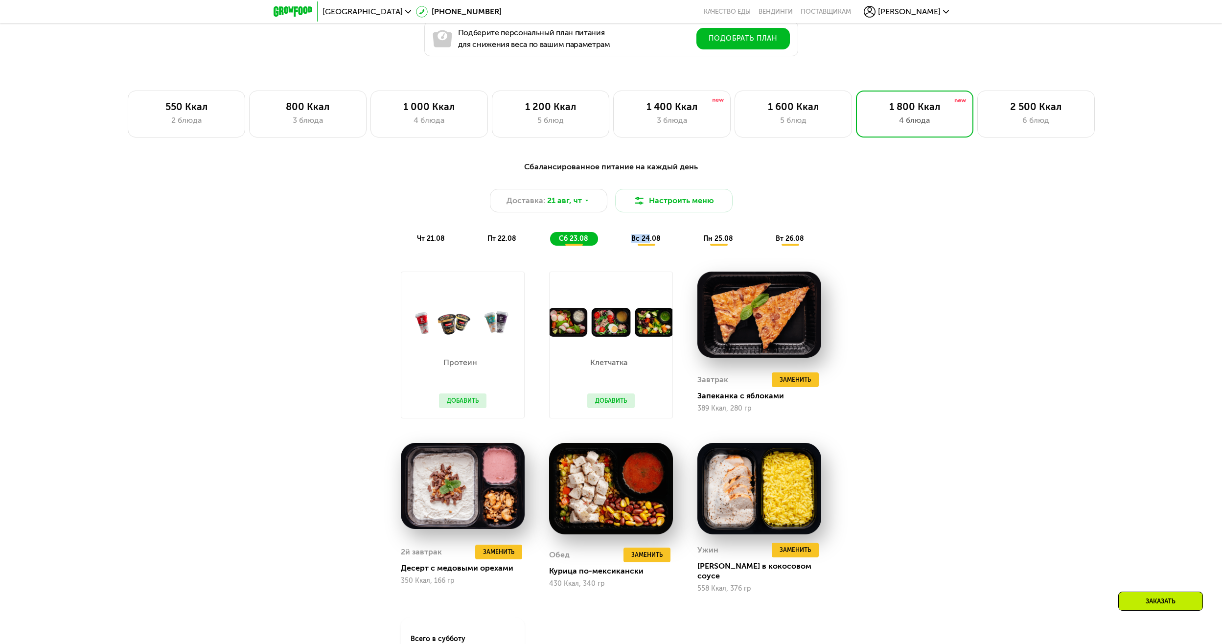
click at [695, 246] on div "вс 24.08" at bounding box center [719, 239] width 48 height 14
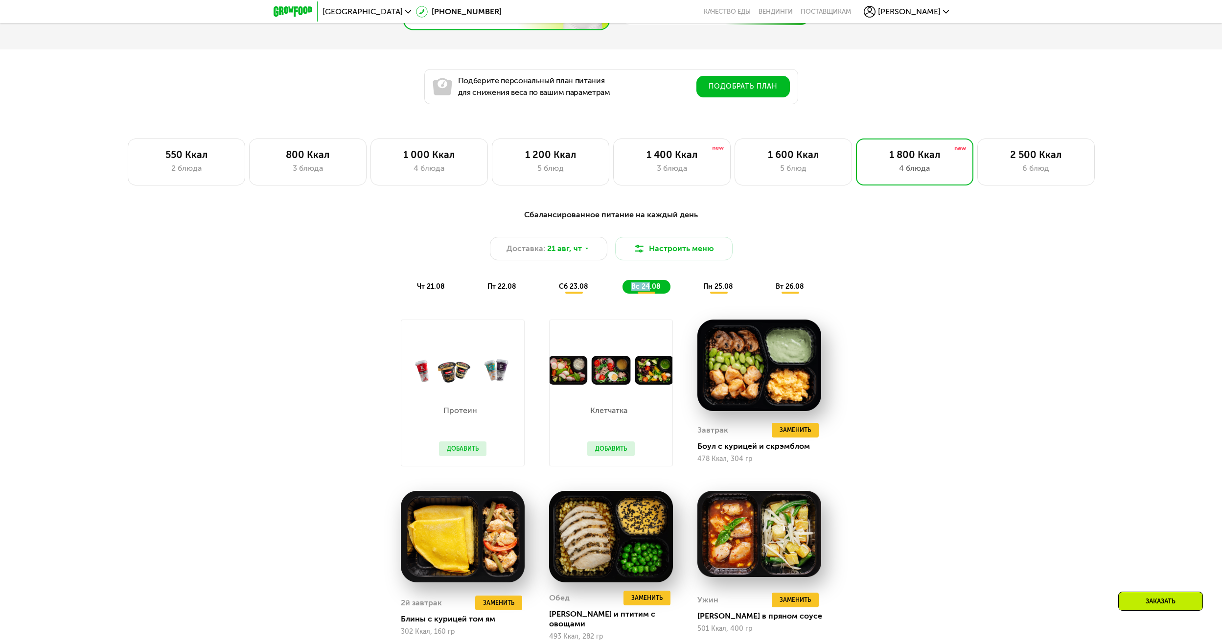
scroll to position [783, 0]
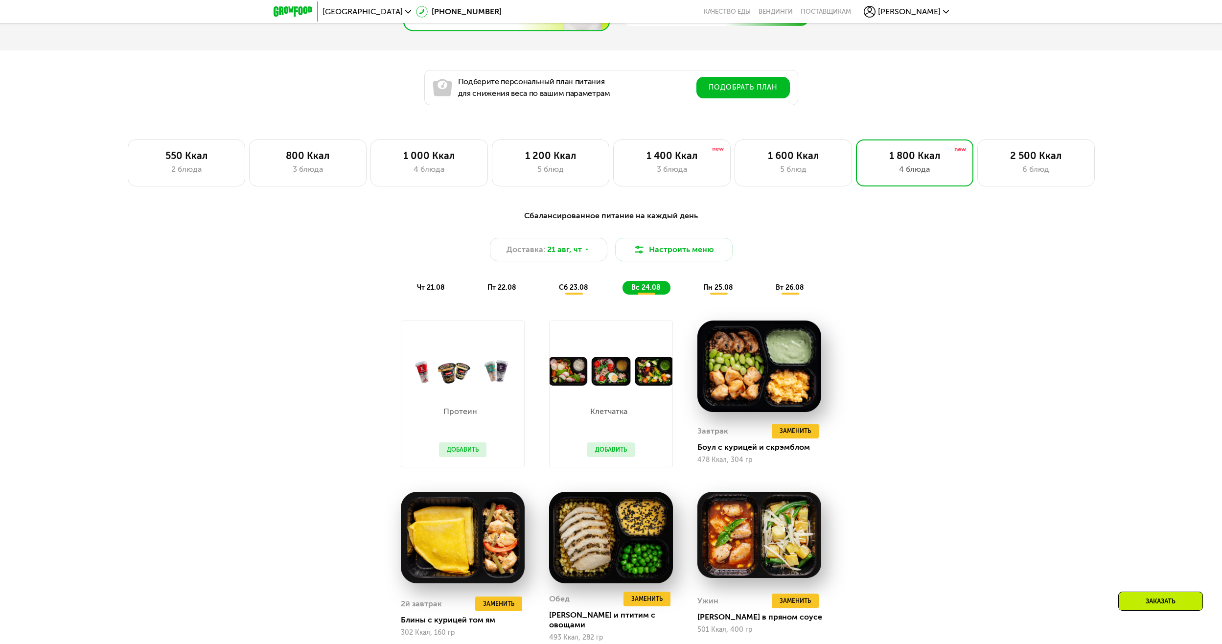
click at [715, 292] on span "пн 25.08" at bounding box center [718, 287] width 30 height 8
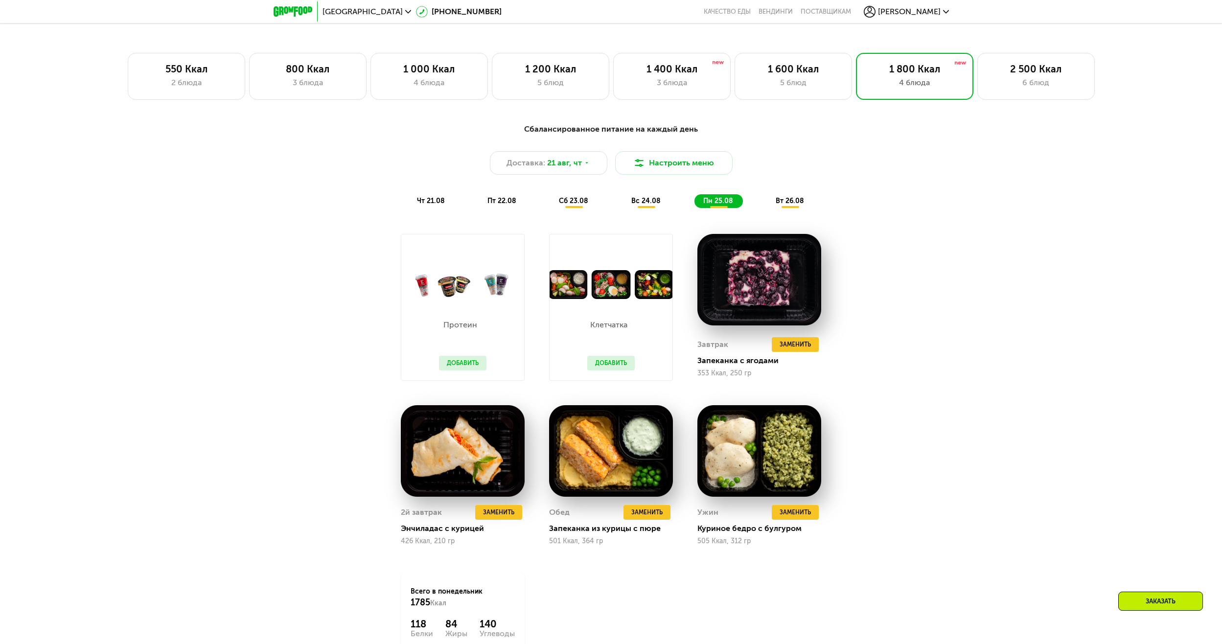
scroll to position [832, 0]
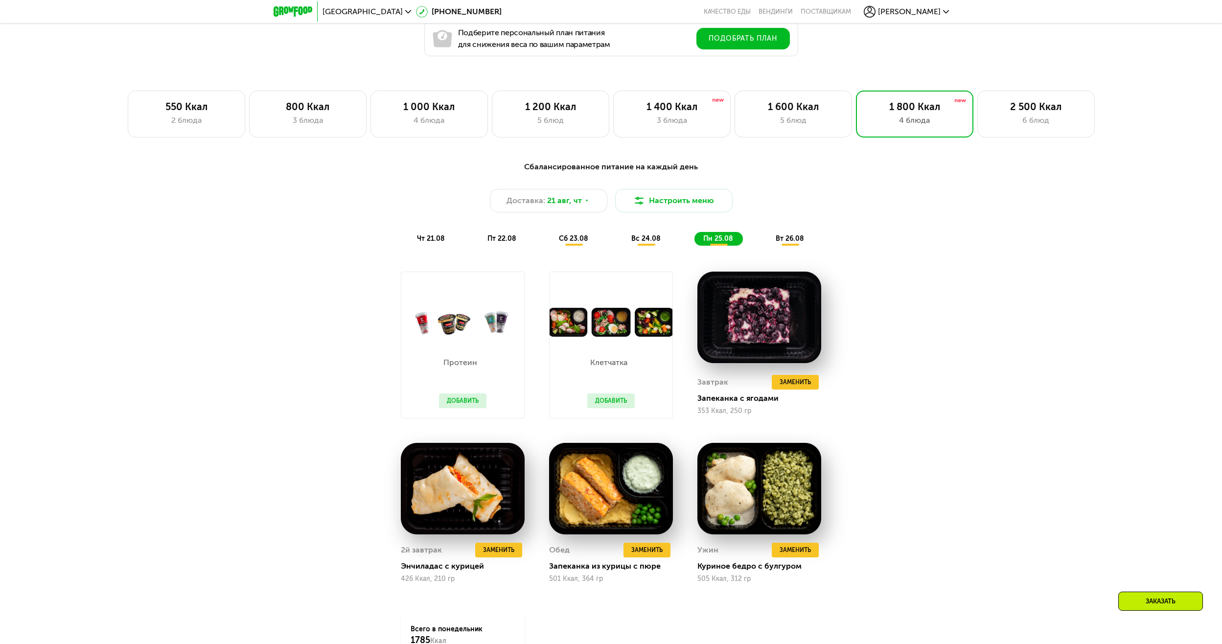
click at [423, 241] on span "чт 21.08" at bounding box center [431, 238] width 28 height 8
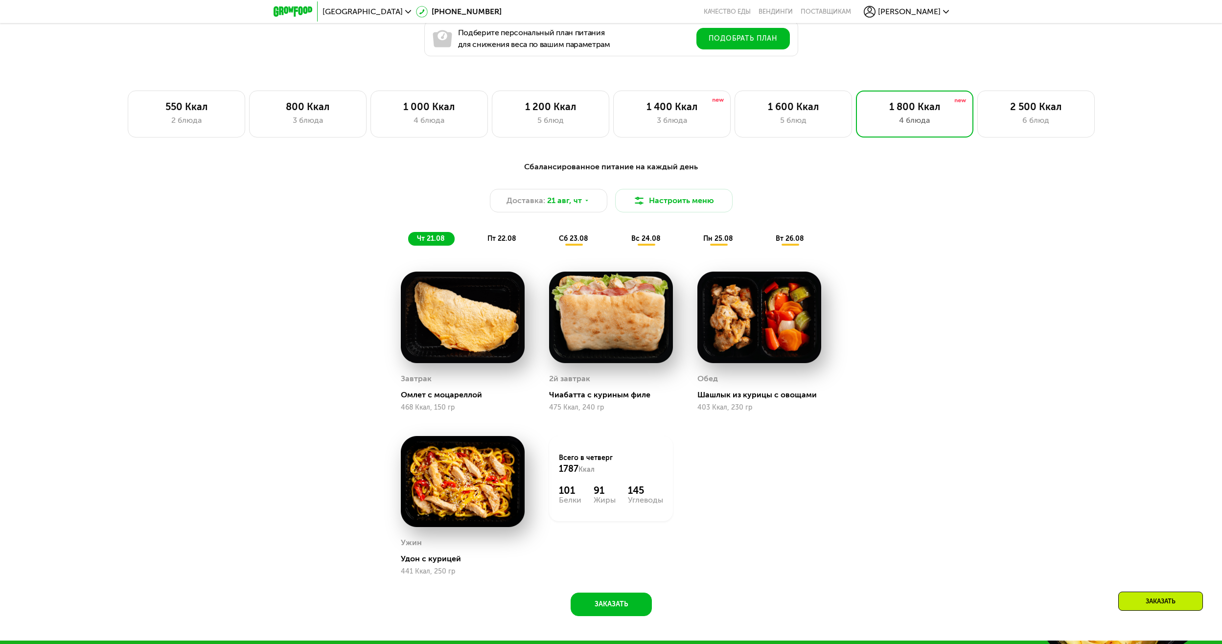
click at [501, 240] on span "пт 22.08" at bounding box center [502, 238] width 29 height 8
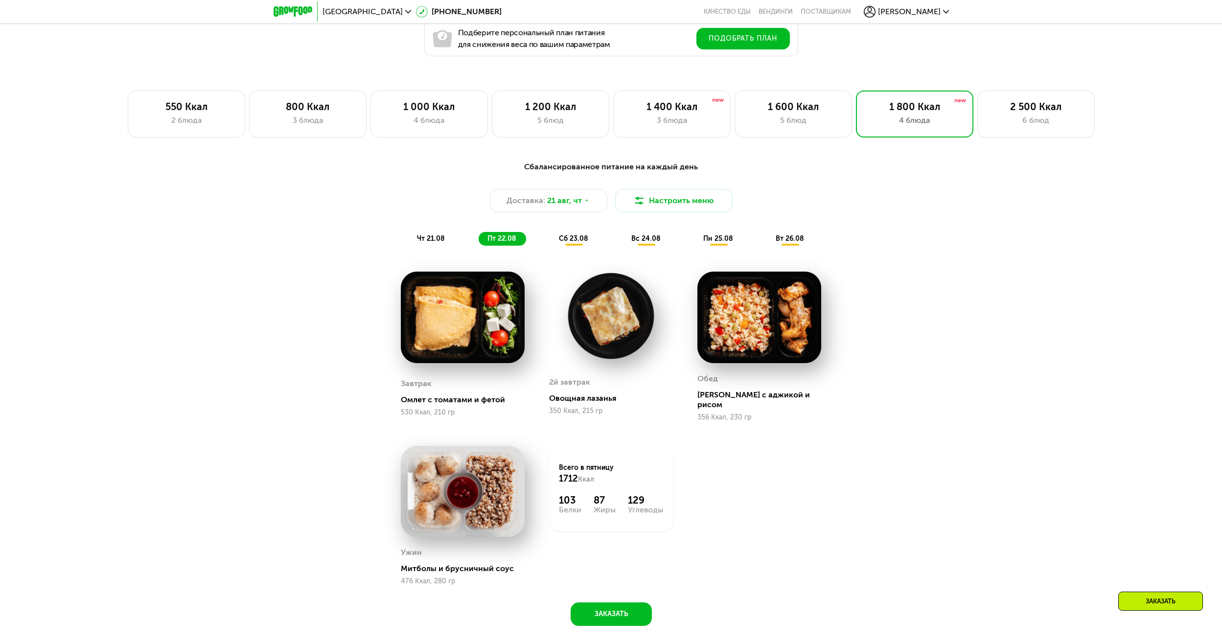
click at [579, 243] on span "сб 23.08" at bounding box center [573, 238] width 29 height 8
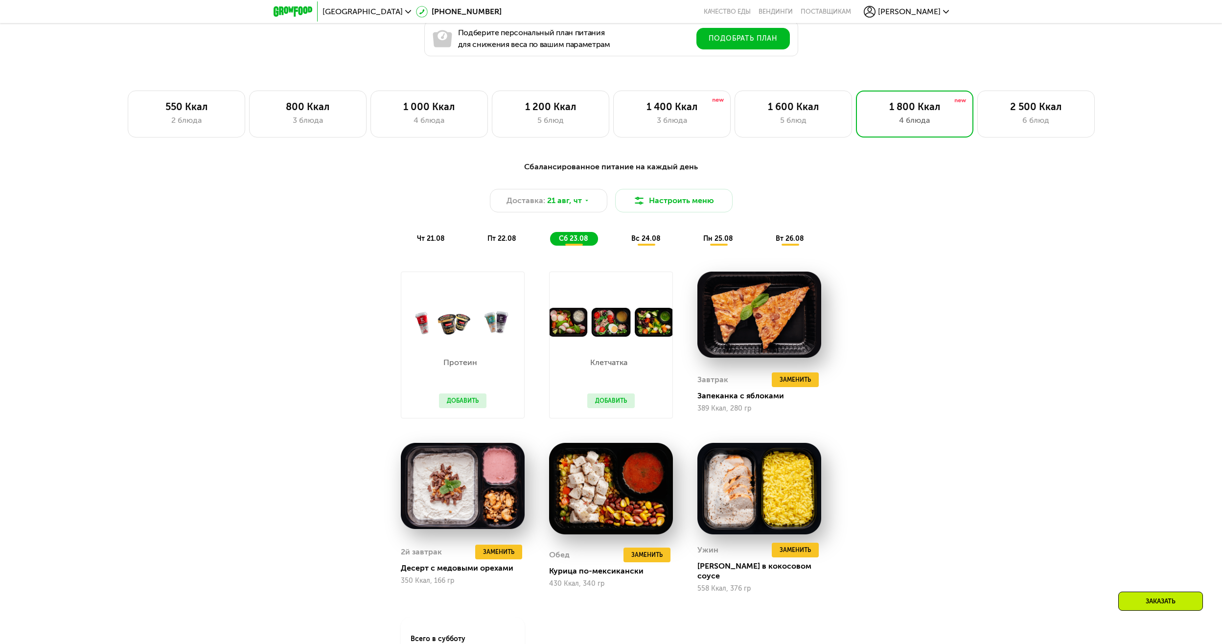
click at [642, 243] on span "вс 24.08" at bounding box center [646, 238] width 29 height 8
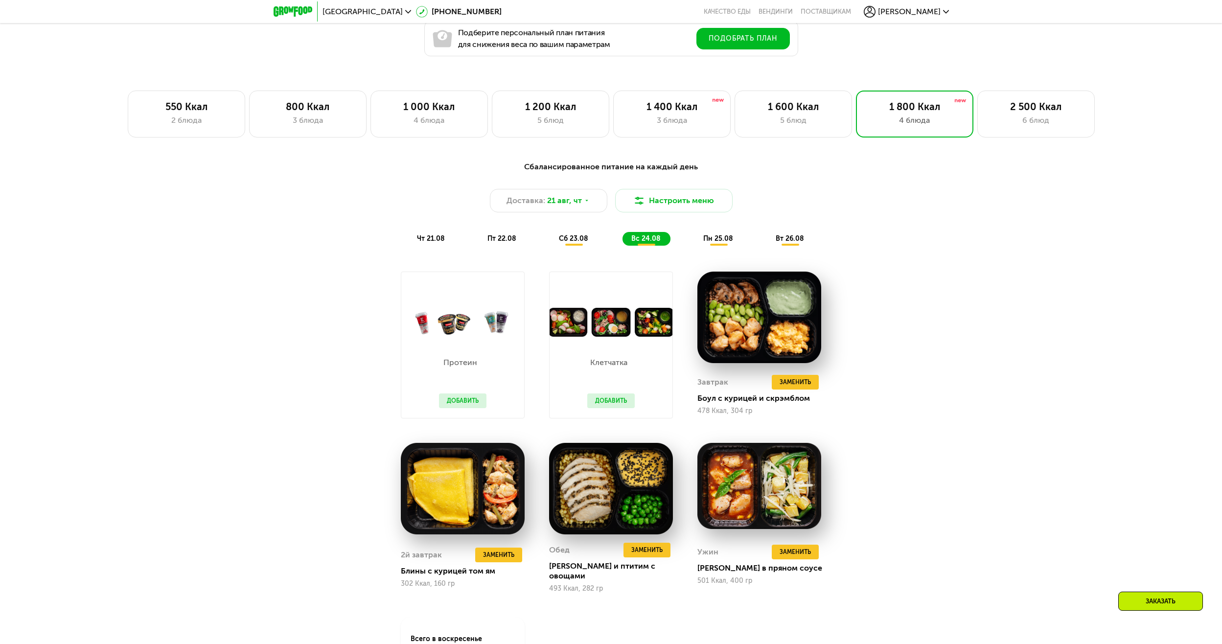
click at [767, 246] on div "пн 25.08" at bounding box center [790, 239] width 47 height 14
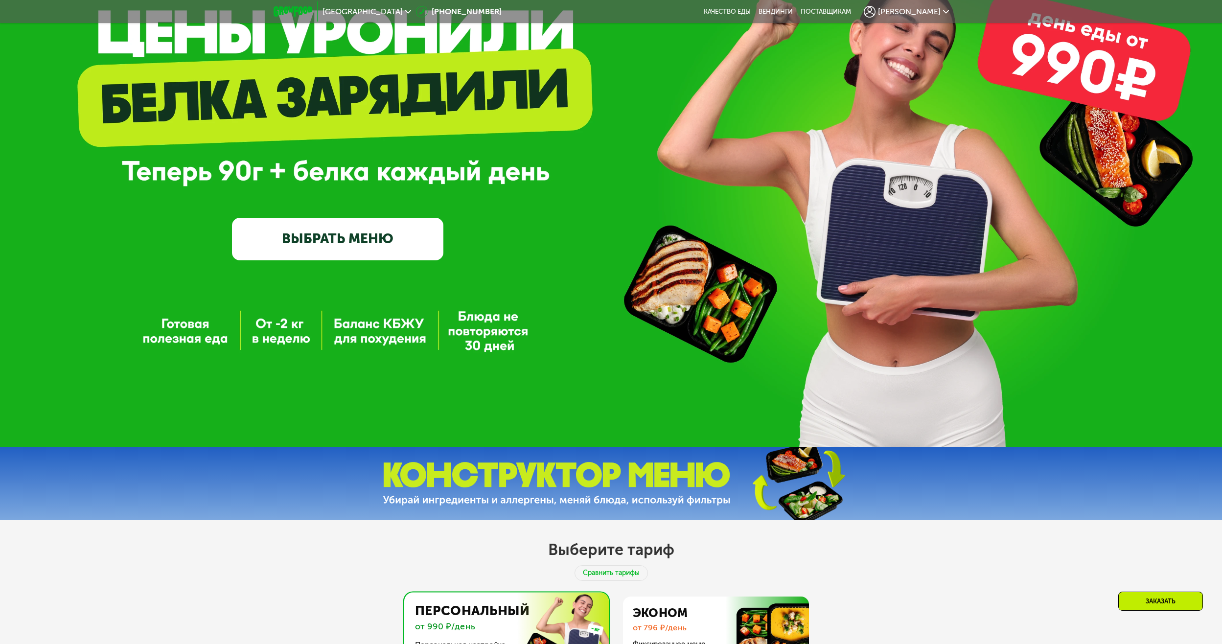
scroll to position [0, 0]
